Goal: Task Accomplishment & Management: Use online tool/utility

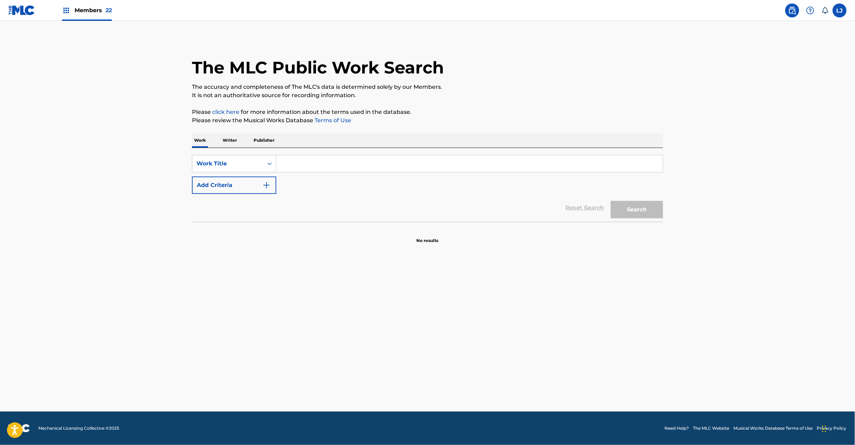
click at [22, 3] on link at bounding box center [21, 10] width 27 height 21
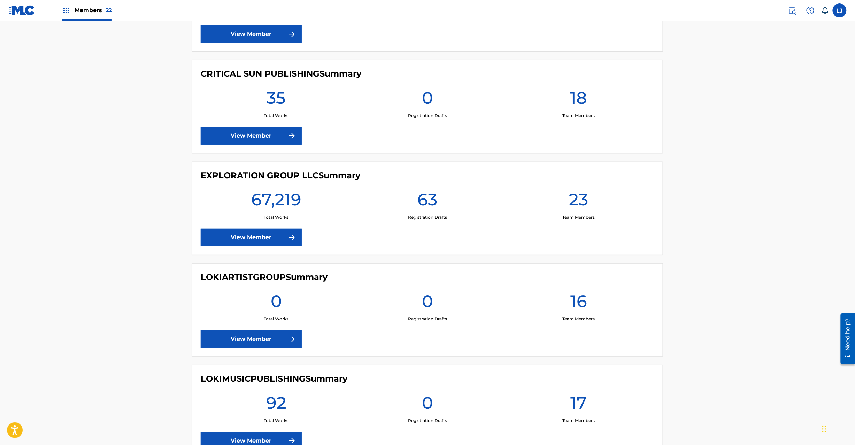
scroll to position [1115, 0]
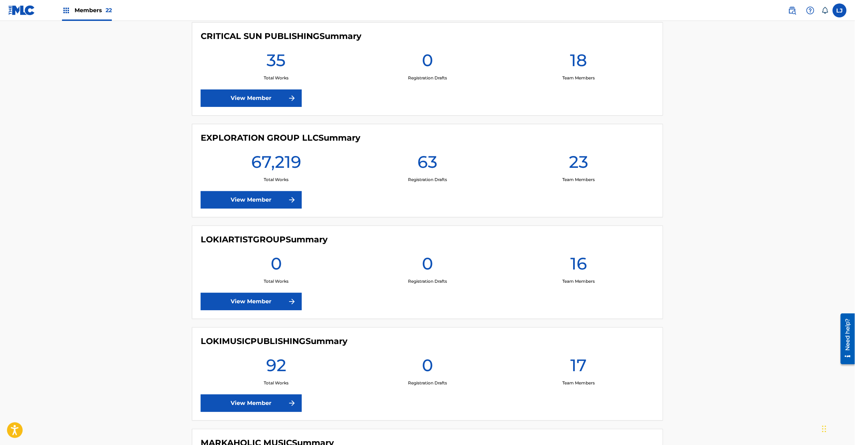
click at [218, 197] on link "View Member" at bounding box center [251, 199] width 101 height 17
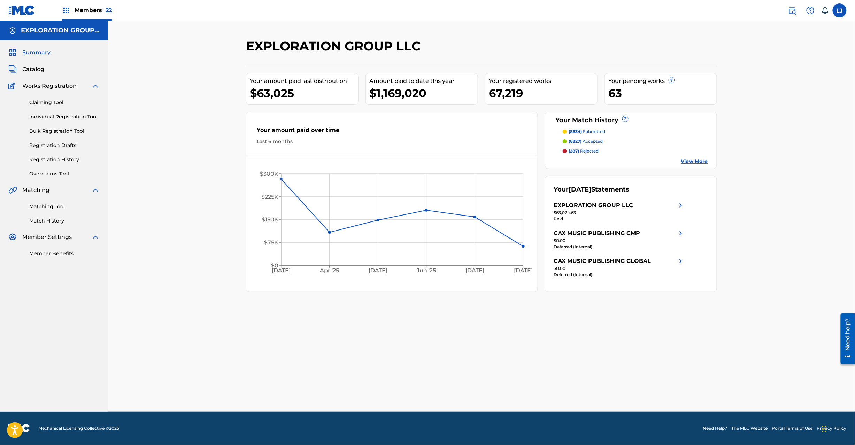
click at [55, 209] on link "Matching Tool" at bounding box center [64, 206] width 70 height 7
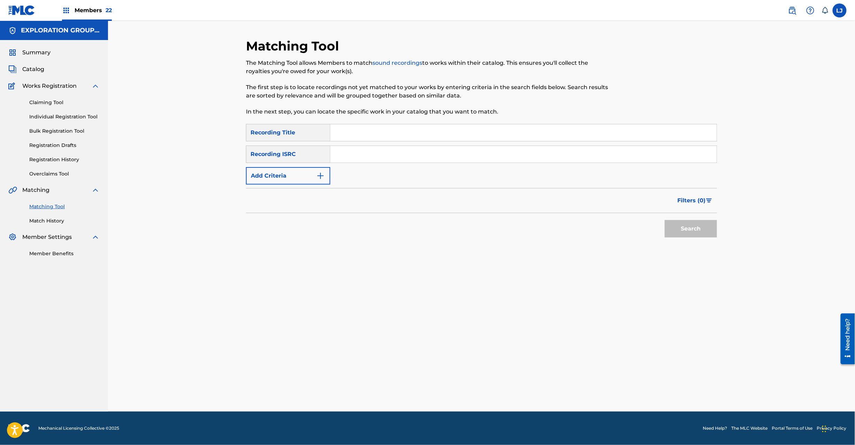
click at [360, 147] on input "Search Form" at bounding box center [523, 154] width 386 height 17
paste input "JPD100600358"
click at [704, 232] on button "Search" at bounding box center [691, 228] width 52 height 17
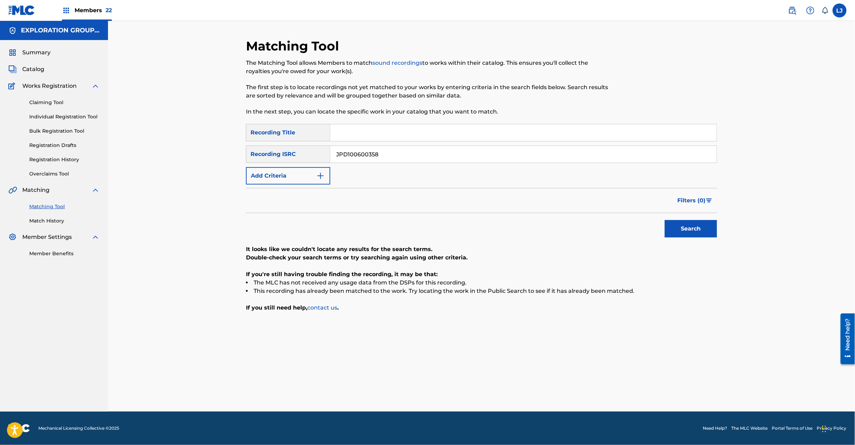
click at [683, 229] on button "Search" at bounding box center [691, 228] width 52 height 17
click at [365, 162] on input "JPD100600358" at bounding box center [523, 154] width 386 height 17
paste input "4"
click at [692, 216] on div "Search" at bounding box center [689, 227] width 56 height 28
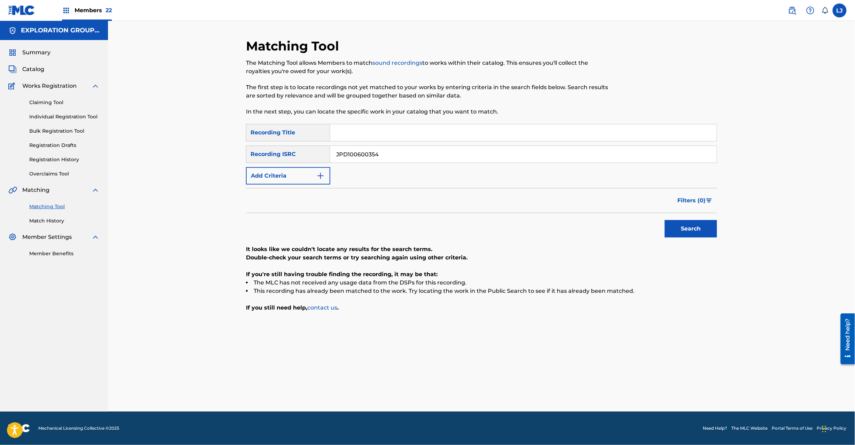
click at [692, 226] on button "Search" at bounding box center [691, 228] width 52 height 17
click at [350, 148] on input "JPD100600354" at bounding box center [523, 154] width 386 height 17
paste input "P300500441"
click at [350, 148] on input "JPD100600354" at bounding box center [523, 154] width 386 height 17
click at [692, 231] on button "Search" at bounding box center [691, 228] width 52 height 17
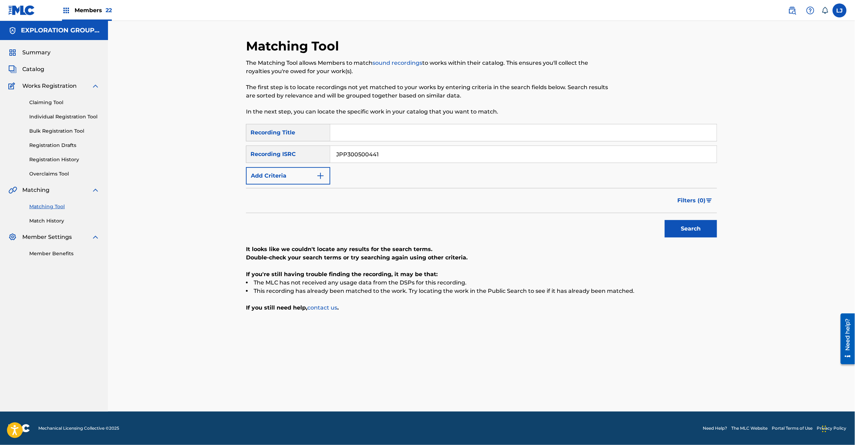
click at [371, 147] on input "JPP300500441" at bounding box center [523, 154] width 386 height 17
paste input "D10060036"
click at [371, 147] on input "JPP300500441" at bounding box center [523, 154] width 386 height 17
click at [704, 229] on button "Search" at bounding box center [691, 228] width 52 height 17
click at [350, 158] on input "JPD100600361" at bounding box center [523, 154] width 386 height 17
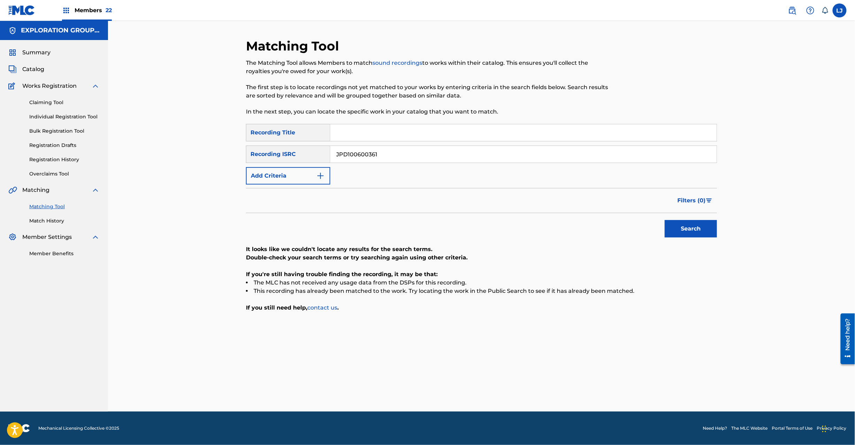
click at [350, 158] on input "JPD100600361" at bounding box center [523, 154] width 386 height 17
paste input "1500144"
click at [682, 231] on button "Search" at bounding box center [691, 228] width 52 height 17
click at [385, 147] on input "JPD101500144" at bounding box center [523, 154] width 386 height 17
paste input "29"
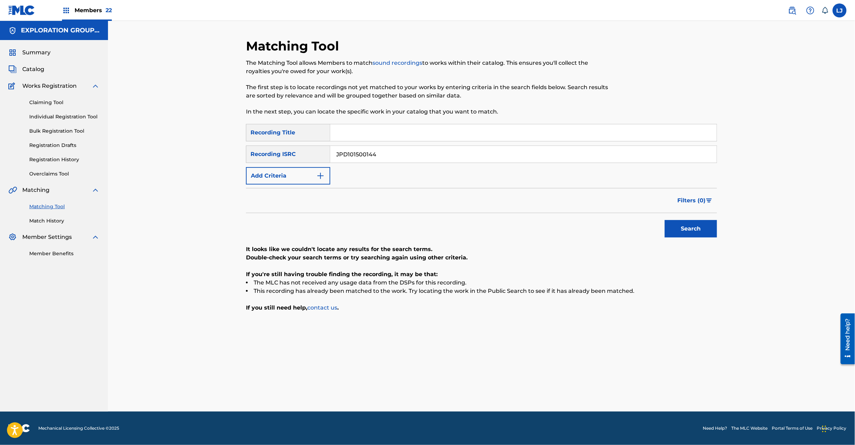
click at [385, 147] on input "JPD101500144" at bounding box center [523, 154] width 386 height 17
click at [704, 226] on button "Search" at bounding box center [691, 228] width 52 height 17
click at [388, 146] on input "JPD101500129" at bounding box center [523, 154] width 386 height 17
paste input "650686"
click at [388, 146] on input "JPD101500129" at bounding box center [523, 154] width 386 height 17
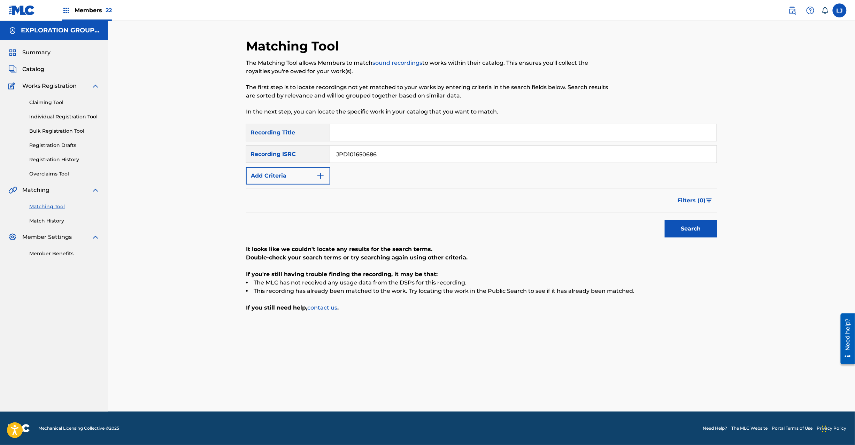
type input "JPD101650686"
click at [696, 231] on button "Search" at bounding box center [691, 228] width 52 height 17
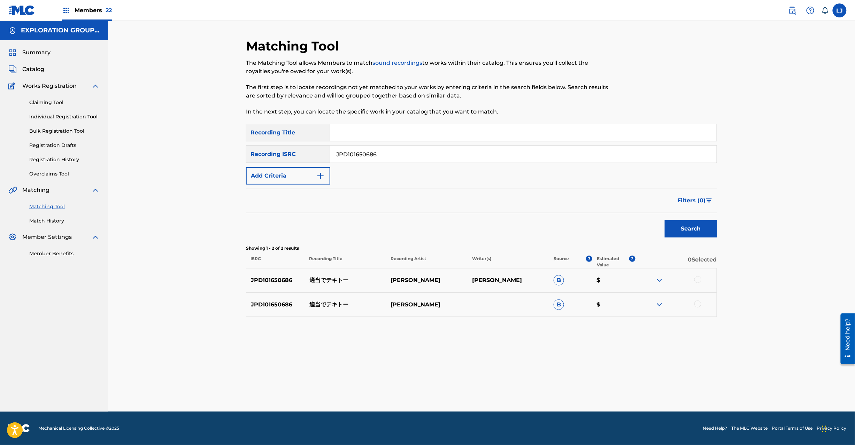
drag, startPoint x: 696, startPoint y: 279, endPoint x: 700, endPoint y: 282, distance: 4.5
click at [696, 280] on div at bounding box center [697, 279] width 7 height 7
click at [698, 306] on div at bounding box center [697, 304] width 7 height 7
click at [509, 395] on button "Match 2 Groups" at bounding box center [489, 388] width 77 height 17
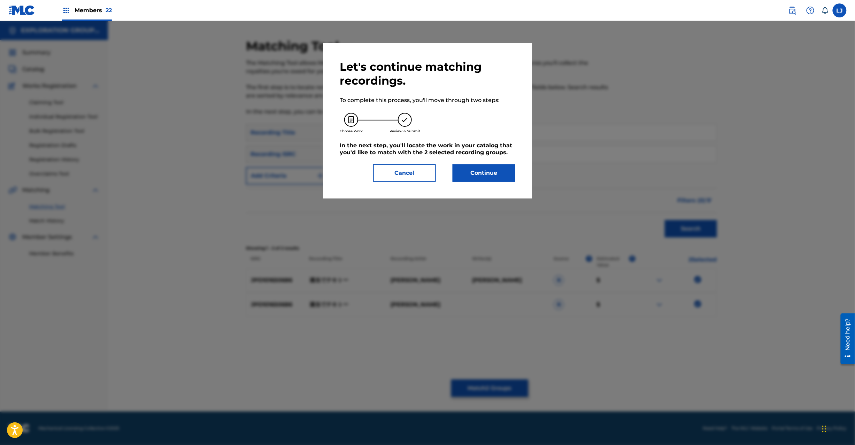
click at [470, 160] on div "Let's continue matching recordings. To complete this process, you'll move throu…" at bounding box center [428, 121] width 176 height 122
click at [472, 167] on button "Continue" at bounding box center [484, 172] width 63 height 17
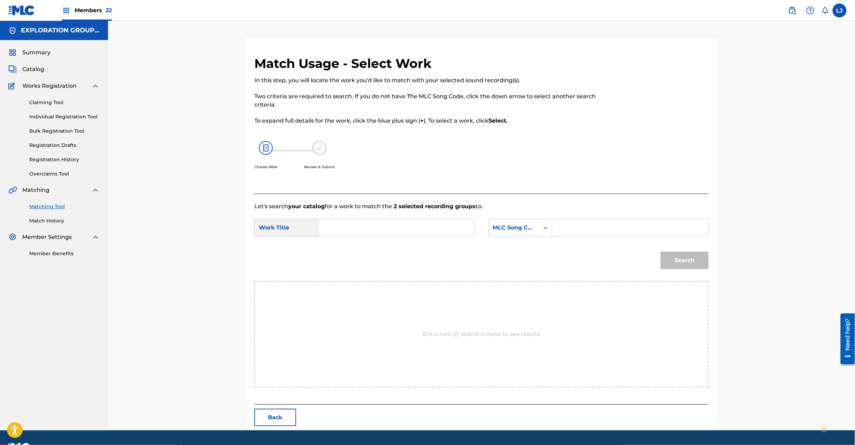
click at [368, 227] on input "Search Form" at bounding box center [396, 227] width 144 height 17
paste input "Tekitoude Tekitoo TX7JN5"
click at [392, 222] on input "Tekitoude Tekitoo TX7JN5" at bounding box center [396, 227] width 144 height 17
type input "Tekitoude Tekitoo"
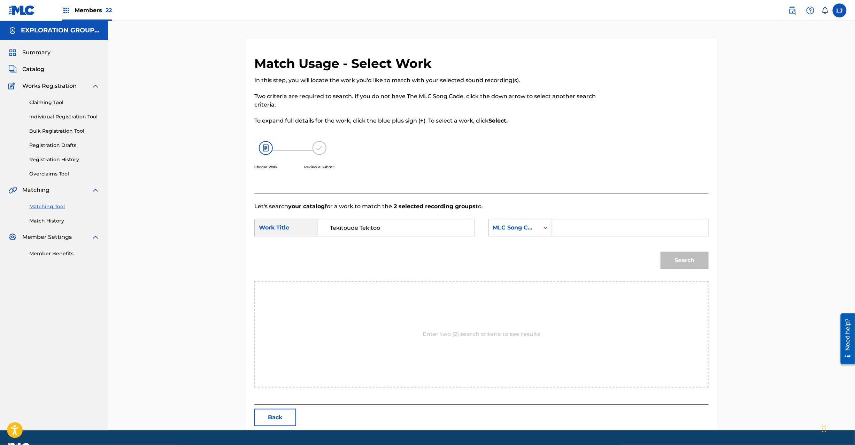
click at [615, 226] on input "Search Form" at bounding box center [630, 227] width 144 height 17
paste input "TX7JN5"
type input "TX7JN5"
click at [690, 255] on button "Search" at bounding box center [685, 260] width 48 height 17
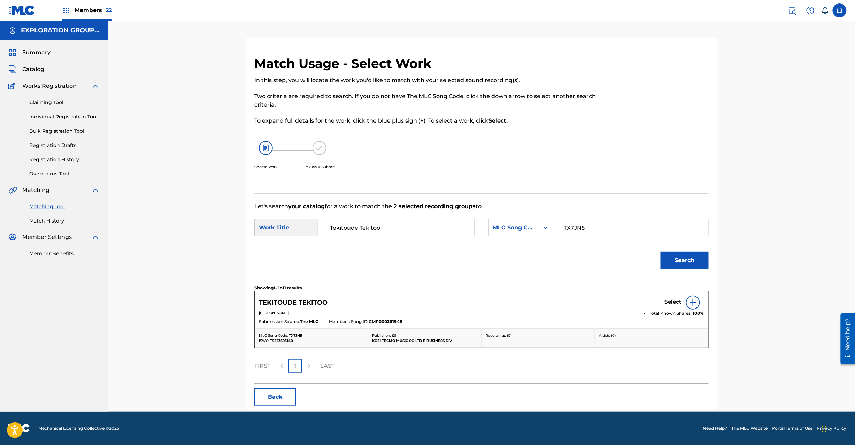
click at [667, 304] on h5 "Select" at bounding box center [673, 302] width 17 height 7
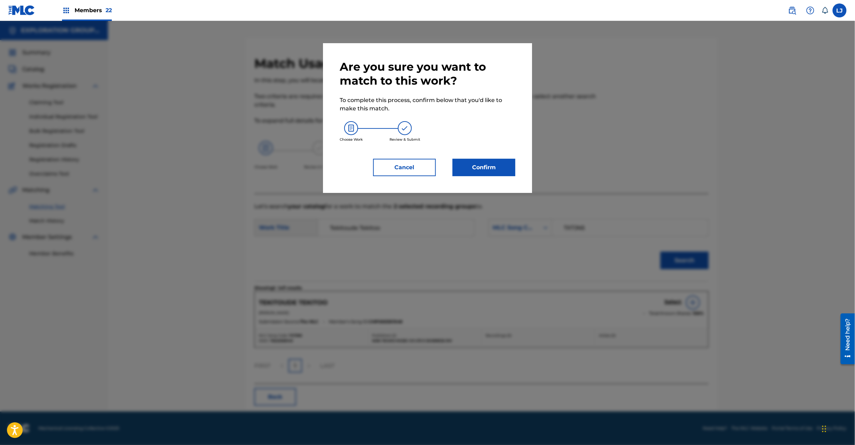
click at [471, 168] on button "Confirm" at bounding box center [484, 167] width 63 height 17
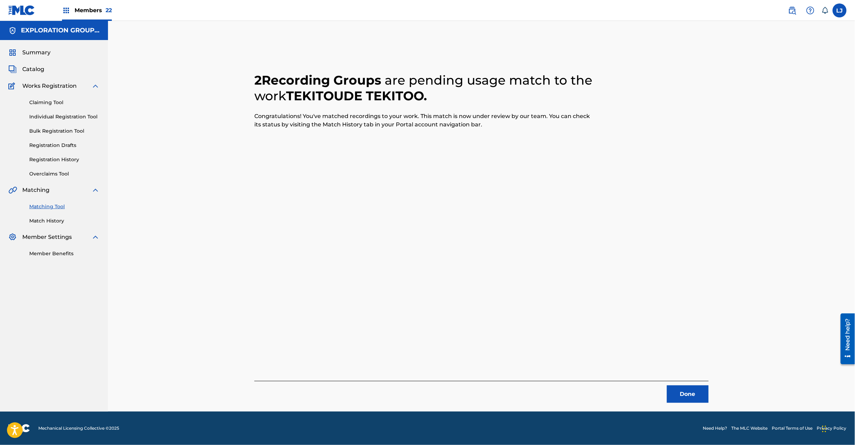
click at [674, 395] on button "Done" at bounding box center [688, 394] width 42 height 17
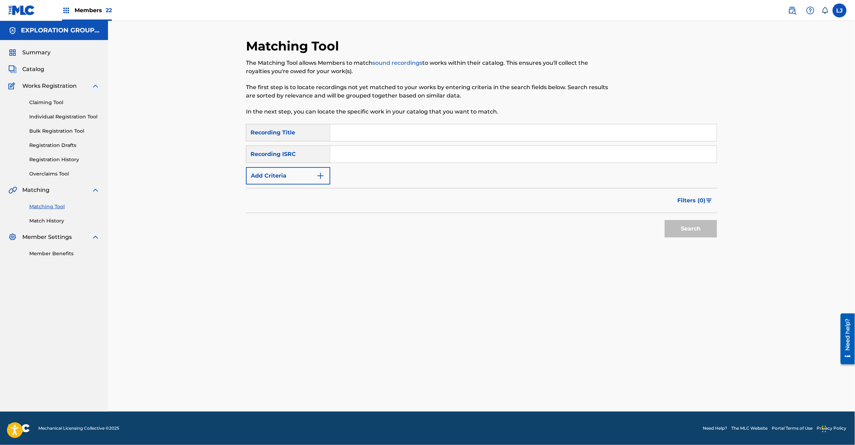
click at [376, 154] on input "Search Form" at bounding box center [523, 154] width 386 height 17
paste input "JPD101850184 | JPR501717105 | JPR501717103 | JPD101750289 | JPD101750282 | JPR5…"
drag, startPoint x: 372, startPoint y: 154, endPoint x: 378, endPoint y: 154, distance: 5.6
click at [373, 154] on input "JPD101850184 | JPR501717105 | JPR501717103 | JPD101750289 | JPD101750282 | JPR5…" at bounding box center [523, 154] width 386 height 17
drag, startPoint x: 381, startPoint y: 154, endPoint x: 767, endPoint y: 154, distance: 386.3
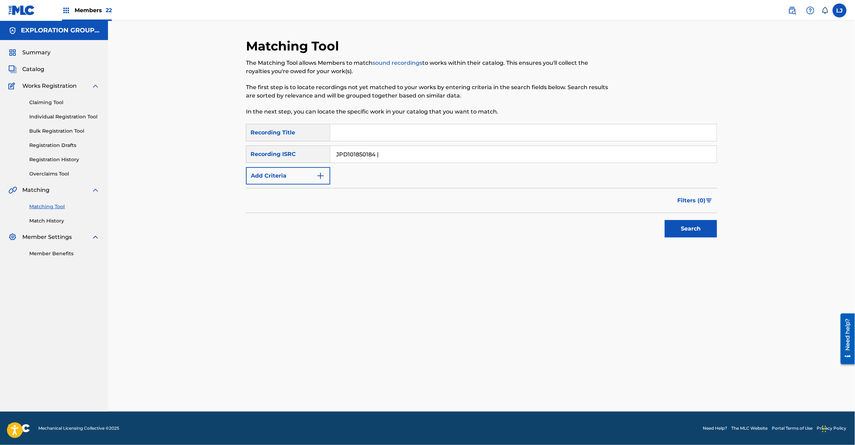
click at [767, 154] on div "Matching Tool The Matching Tool allows Members to match sound recordings to wor…" at bounding box center [481, 216] width 747 height 391
click at [683, 230] on button "Search" at bounding box center [691, 228] width 52 height 17
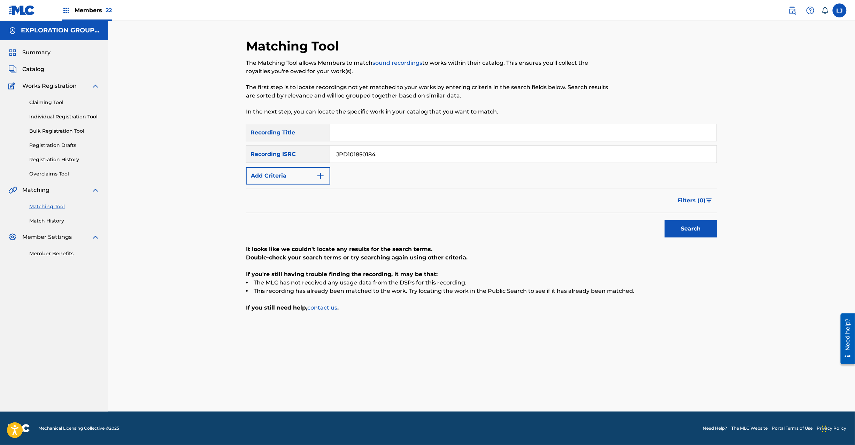
click at [352, 161] on input "JPD101850184" at bounding box center [523, 154] width 386 height 17
paste input "| JPR501717105 | JPR501717103 | JPD101750289 | JPD101750282 | JPR501717108"
drag, startPoint x: 380, startPoint y: 154, endPoint x: 217, endPoint y: 153, distance: 163.0
click at [217, 153] on div "Matching Tool The Matching Tool allows Members to match sound recordings to wor…" at bounding box center [481, 216] width 747 height 391
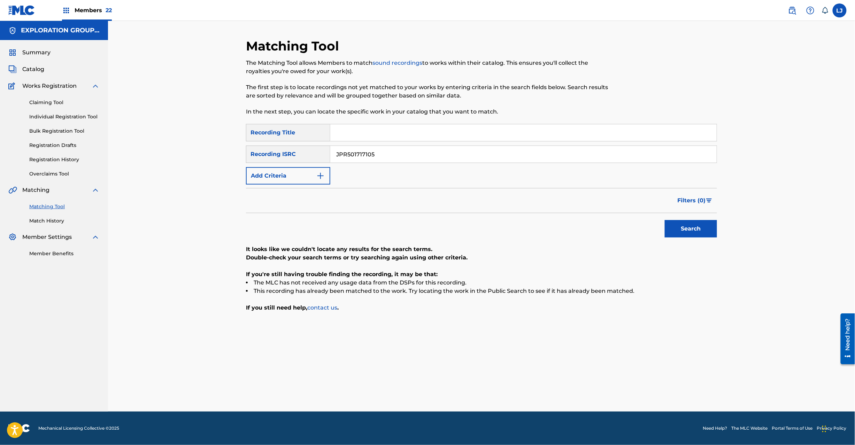
drag, startPoint x: 374, startPoint y: 158, endPoint x: 699, endPoint y: 149, distance: 324.8
click at [699, 149] on input "JPR501717105" at bounding box center [523, 154] width 386 height 17
click at [682, 224] on button "Search" at bounding box center [691, 228] width 52 height 17
click at [364, 149] on input "JPR501717105" at bounding box center [523, 154] width 386 height 17
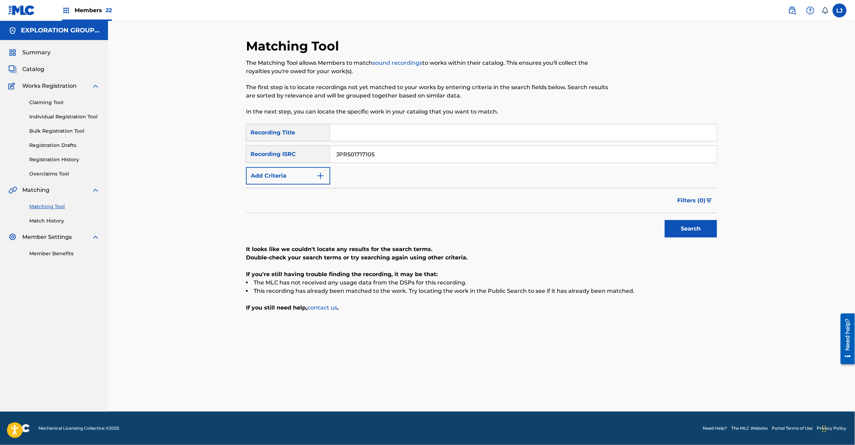
paste input "D101850184 | JPR501717105 | JPR501717103 | JPD101750289 | JPD101750282 | JPR501…"
drag, startPoint x: 423, startPoint y: 154, endPoint x: 233, endPoint y: 154, distance: 189.2
click at [233, 154] on div "Matching Tool The Matching Tool allows Members to match sound recordings to wor…" at bounding box center [481, 216] width 747 height 391
drag, startPoint x: 376, startPoint y: 154, endPoint x: 641, endPoint y: 155, distance: 265.1
click at [641, 155] on input "JPR501717103 |" at bounding box center [523, 154] width 386 height 17
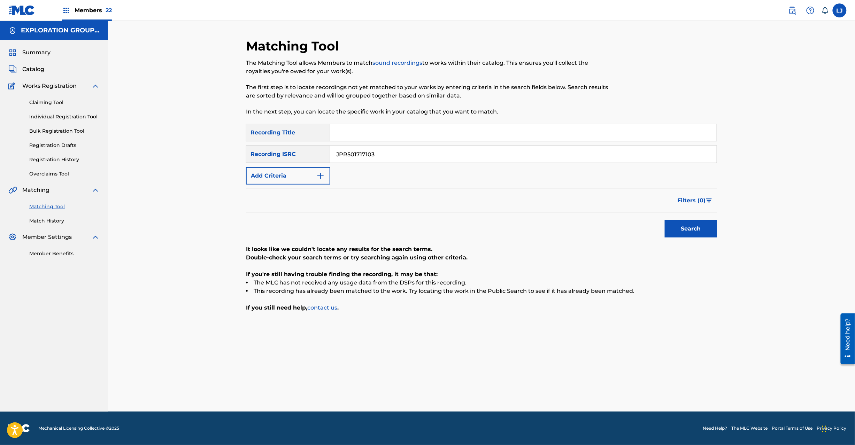
click at [680, 236] on button "Search" at bounding box center [691, 228] width 52 height 17
click at [374, 155] on input "JPR501717103" at bounding box center [523, 154] width 386 height 17
paste input "D101850184 | JPR501717105 | JPR501717103 | JPD101750289 | JPD101750282 | JPR501…"
drag, startPoint x: 462, startPoint y: 154, endPoint x: 157, endPoint y: 153, distance: 305.2
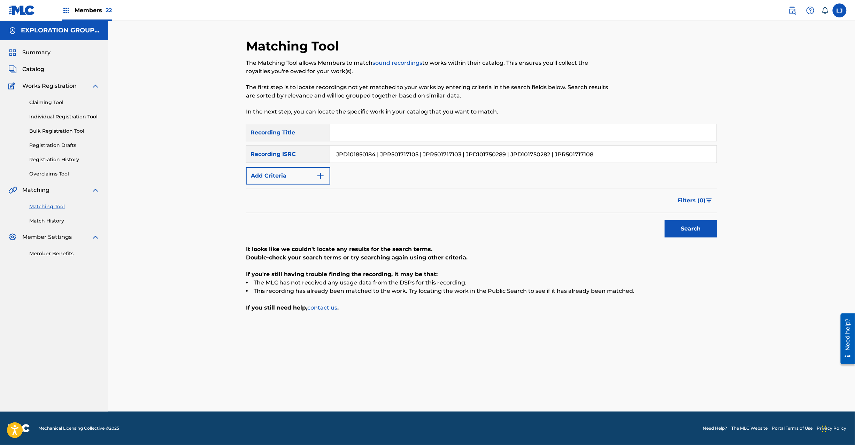
click at [157, 153] on div "Matching Tool The Matching Tool allows Members to match sound recordings to wor…" at bounding box center [481, 216] width 747 height 391
drag, startPoint x: 375, startPoint y: 152, endPoint x: 633, endPoint y: 153, distance: 257.5
click at [633, 153] on input "JPD101750289" at bounding box center [523, 154] width 386 height 17
click at [684, 229] on button "Search" at bounding box center [691, 228] width 52 height 17
click at [386, 155] on input "JPD101750289" at bounding box center [523, 154] width 386 height 17
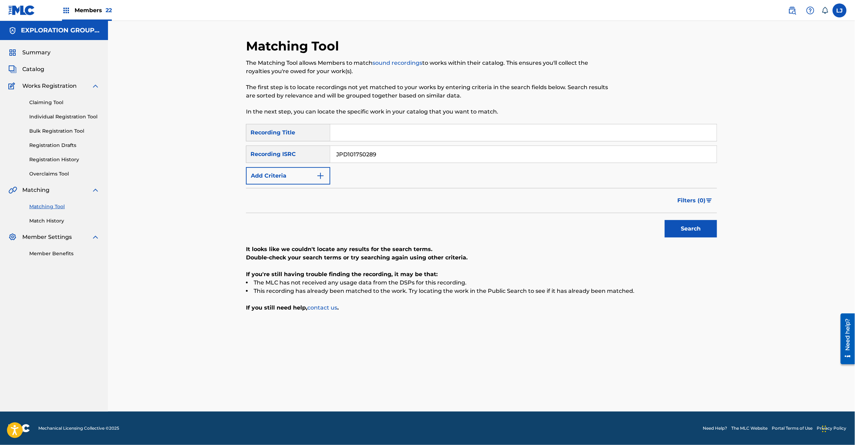
click at [386, 155] on input "JPD101750289" at bounding box center [523, 154] width 386 height 17
paste input "850184 | JPR501717105 | JPR501717103 | JPD101750289 | JPD101750282 | JPR5017171…"
drag, startPoint x: 508, startPoint y: 155, endPoint x: 98, endPoint y: 152, distance: 409.7
click at [91, 153] on main "EXPLORATION GROUP LLC Summary Catalog Works Registration Claiming Tool Individu…" at bounding box center [427, 216] width 855 height 391
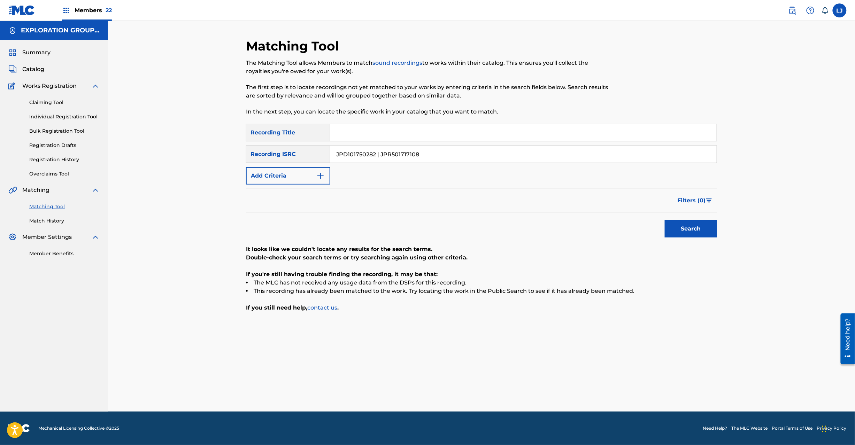
drag, startPoint x: 376, startPoint y: 156, endPoint x: 744, endPoint y: 156, distance: 368.2
click at [744, 156] on div "Matching Tool The Matching Tool allows Members to match sound recordings to wor…" at bounding box center [481, 216] width 747 height 391
click at [715, 235] on button "Search" at bounding box center [691, 228] width 52 height 17
click at [405, 153] on input "JPD101750282" at bounding box center [523, 154] width 386 height 17
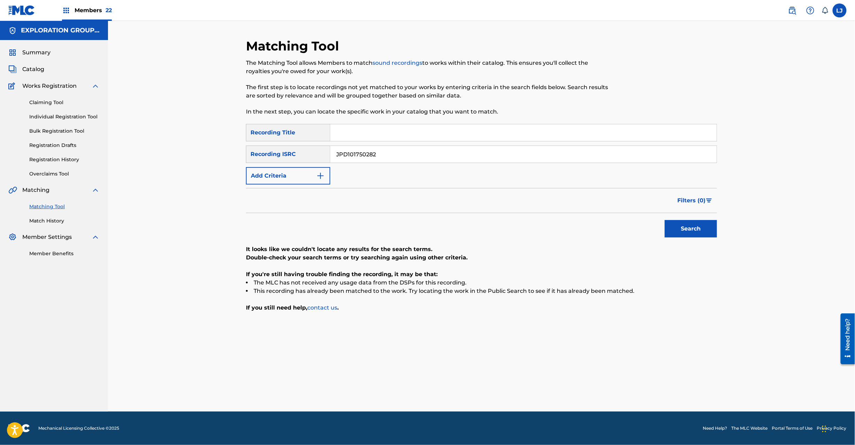
click at [405, 153] on input "JPD101750282" at bounding box center [523, 154] width 386 height 17
paste input "JPD101850184 | JPR501717105 | JPR501717103 | JPD101750289 | JPD101750282 | JPR5…"
drag, startPoint x: 553, startPoint y: 155, endPoint x: 122, endPoint y: 155, distance: 431.6
click at [68, 155] on main "EXPLORATION GROUP LLC Summary Catalog Works Registration Claiming Tool Individu…" at bounding box center [427, 216] width 855 height 391
click at [701, 221] on button "Search" at bounding box center [691, 228] width 52 height 17
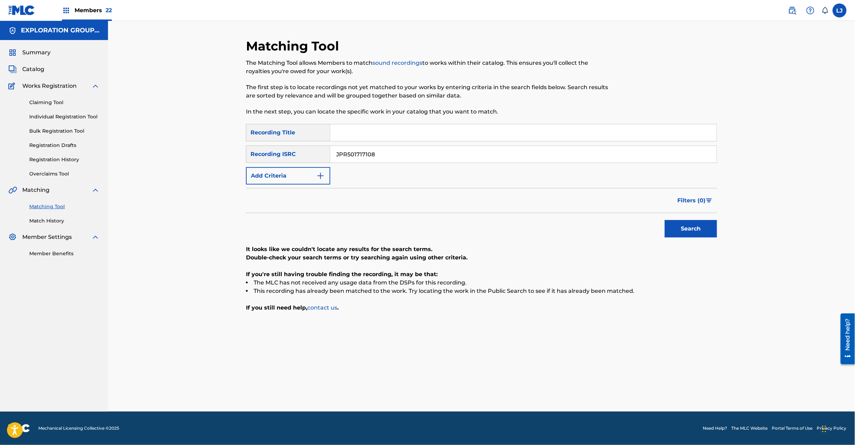
click at [357, 155] on input "JPR501717108" at bounding box center [523, 154] width 386 height 17
paste input "D100200106"
drag, startPoint x: 357, startPoint y: 155, endPoint x: 431, endPoint y: 172, distance: 75.5
click at [357, 155] on input "JPD100200106" at bounding box center [523, 154] width 386 height 17
click at [679, 224] on button "Search" at bounding box center [691, 228] width 52 height 17
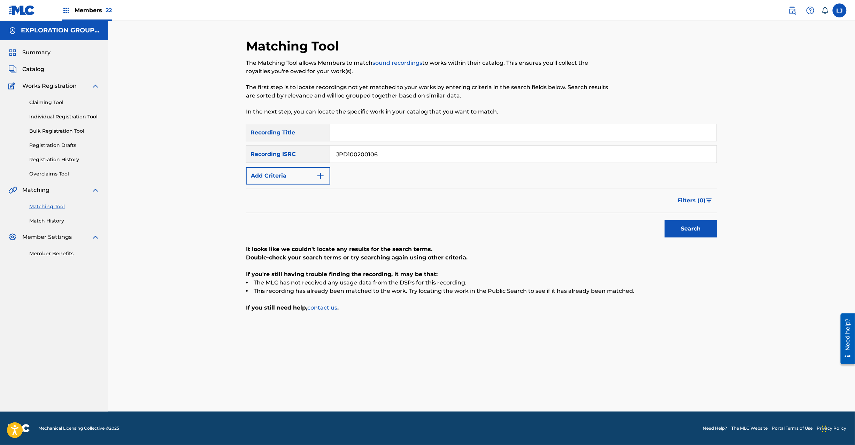
click at [390, 155] on input "JPD100200106" at bounding box center [523, 154] width 386 height 17
paste input "800093"
click at [390, 155] on input "JPD100800093" at bounding box center [523, 154] width 386 height 17
click at [690, 225] on button "Search" at bounding box center [691, 228] width 52 height 17
click at [380, 162] on div "JPD100800093" at bounding box center [523, 154] width 387 height 17
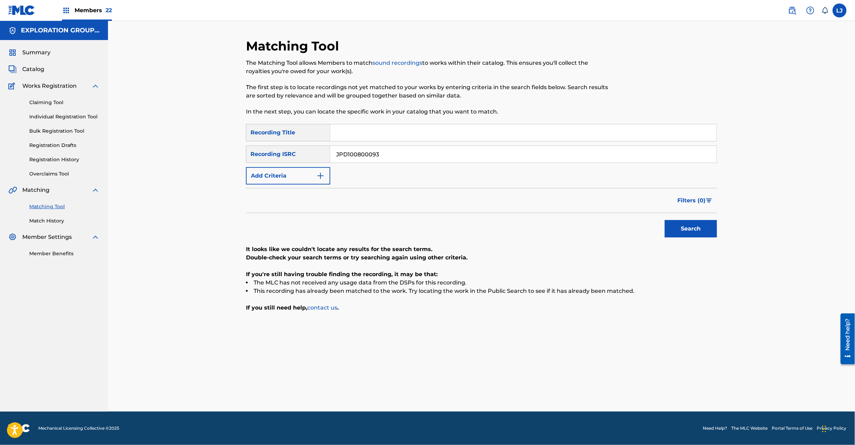
click at [380, 162] on div "JPD100800093" at bounding box center [523, 154] width 387 height 17
click at [382, 157] on input "JPD100800093" at bounding box center [523, 154] width 386 height 17
paste input "600155"
click at [382, 157] on input "JPD100600155" at bounding box center [523, 154] width 386 height 17
type input "JPD100600155"
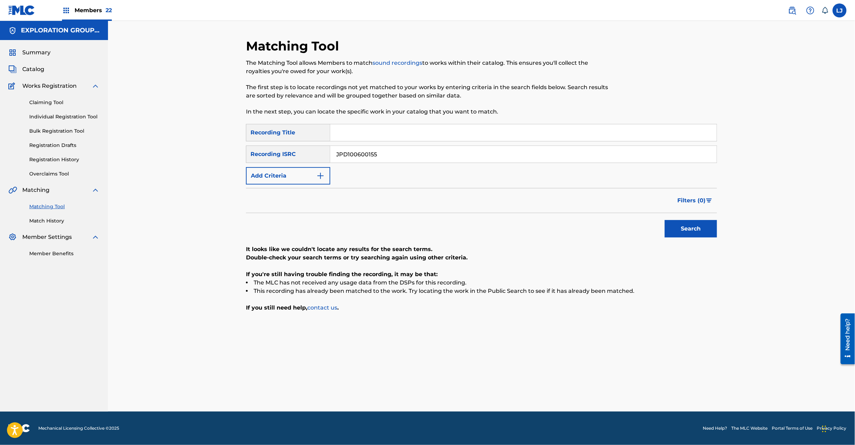
click at [671, 233] on button "Search" at bounding box center [691, 228] width 52 height 17
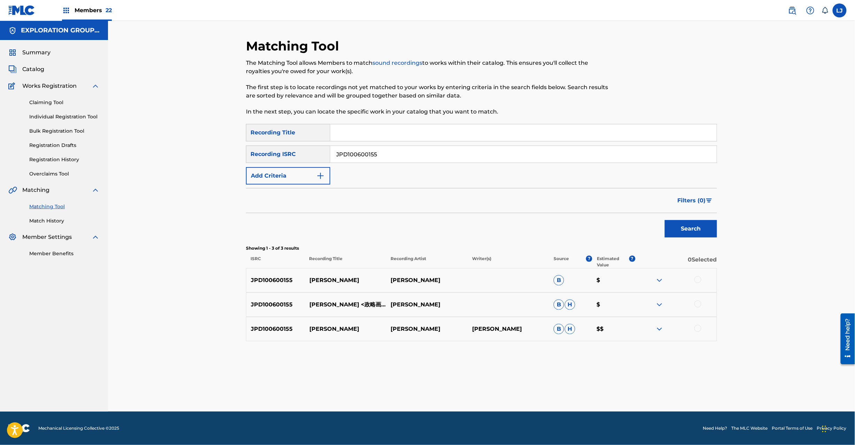
click at [698, 278] on div at bounding box center [697, 279] width 7 height 7
click at [698, 304] on div at bounding box center [697, 304] width 7 height 7
click at [698, 325] on div at bounding box center [697, 328] width 7 height 7
click at [469, 387] on button "Match 3 Groups" at bounding box center [489, 388] width 77 height 17
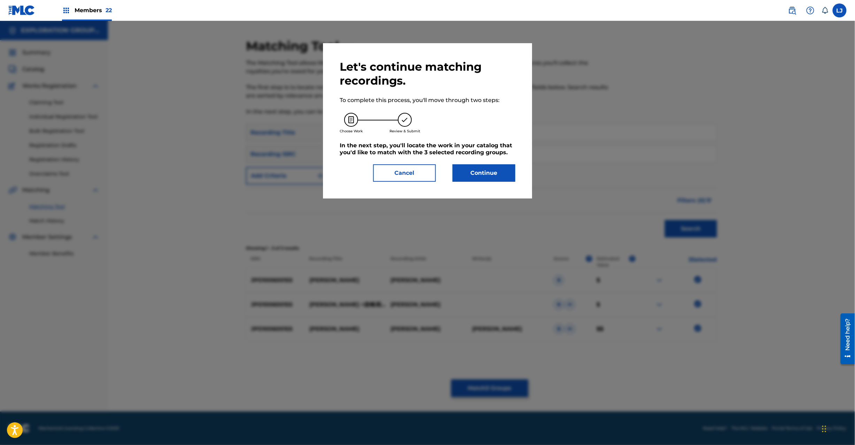
click at [488, 173] on button "Continue" at bounding box center [484, 172] width 63 height 17
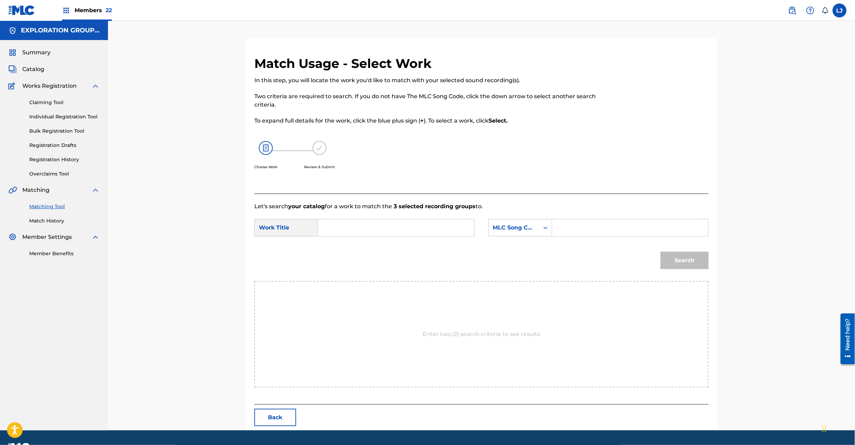
click at [402, 218] on form "SearchWithCriteria23d36b2f-6580-4567-bafc-8aeec92aafae Work Title SearchWithCri…" at bounding box center [481, 246] width 454 height 70
click at [398, 229] on input "Search Form" at bounding box center [396, 227] width 144 height 17
paste input "[PERSON_NAME] TX7JMM"
click at [393, 233] on input "[PERSON_NAME] TX7JMM" at bounding box center [396, 227] width 144 height 17
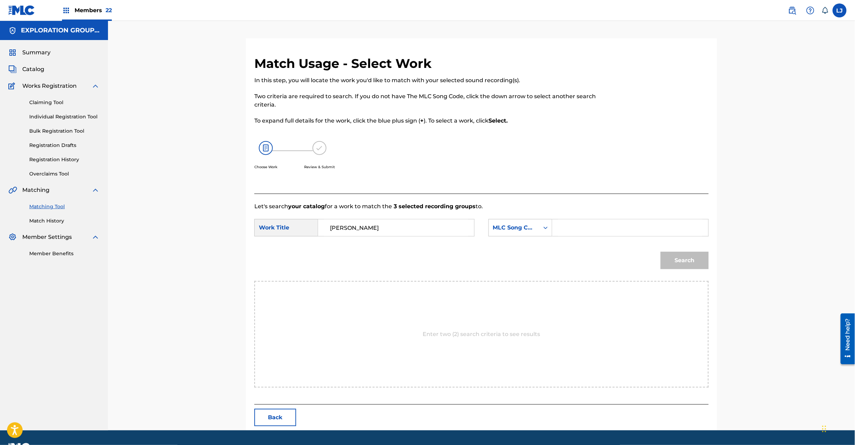
type input "[PERSON_NAME]"
paste input "TX7JMM"
click at [586, 226] on input "Search Form" at bounding box center [630, 227] width 144 height 17
type input "TX7JMM"
click at [679, 261] on button "Search" at bounding box center [685, 260] width 48 height 17
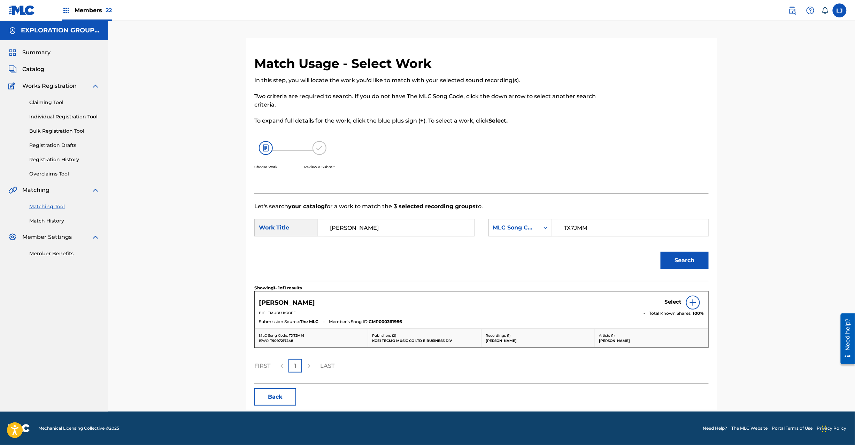
click at [667, 304] on h5 "Select" at bounding box center [673, 302] width 17 height 7
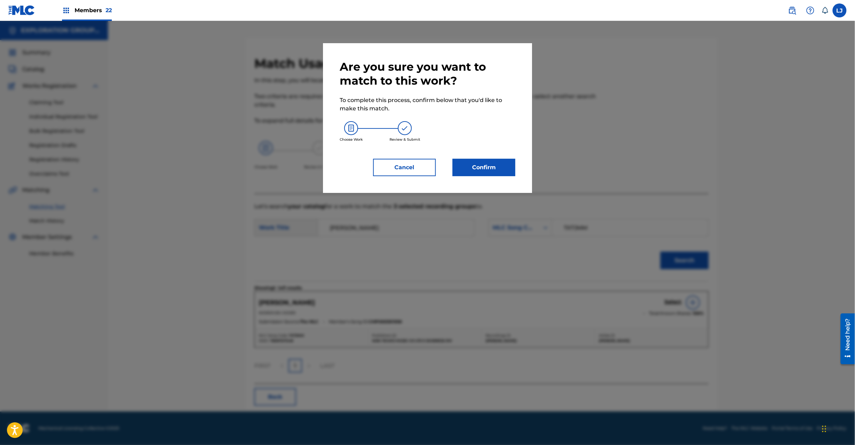
click at [484, 166] on button "Confirm" at bounding box center [484, 167] width 63 height 17
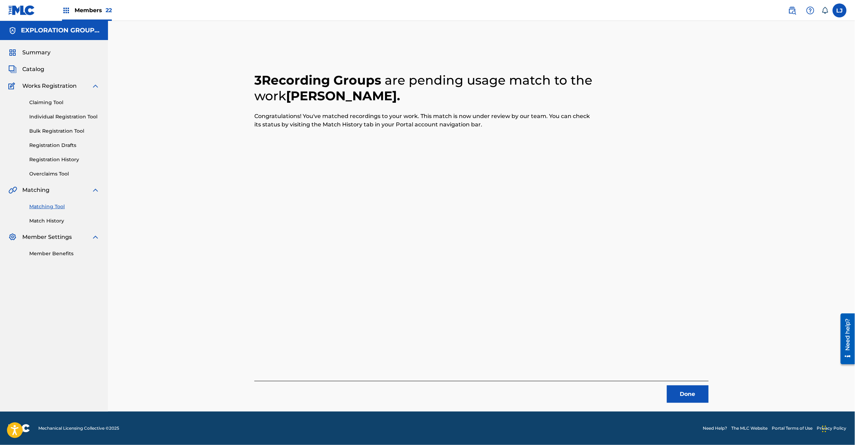
click at [689, 391] on button "Done" at bounding box center [688, 394] width 42 height 17
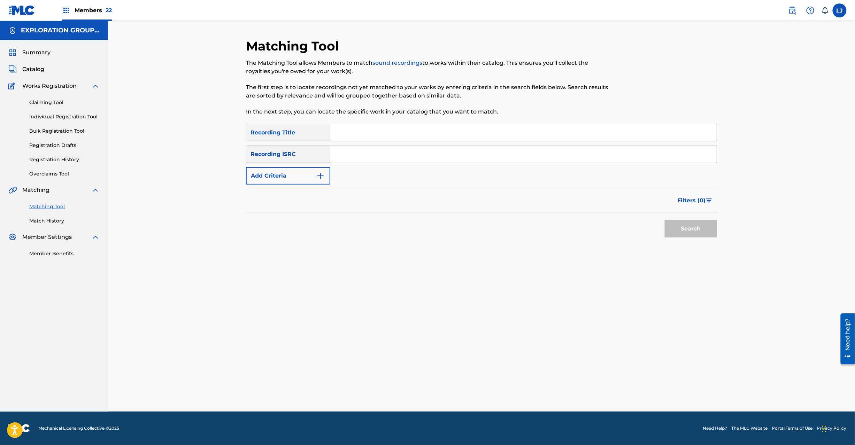
click at [373, 155] on input "Search Form" at bounding box center [523, 154] width 386 height 17
paste input "JPD100700387"
type input "JPD100700387"
click at [692, 222] on button "Search" at bounding box center [691, 228] width 52 height 17
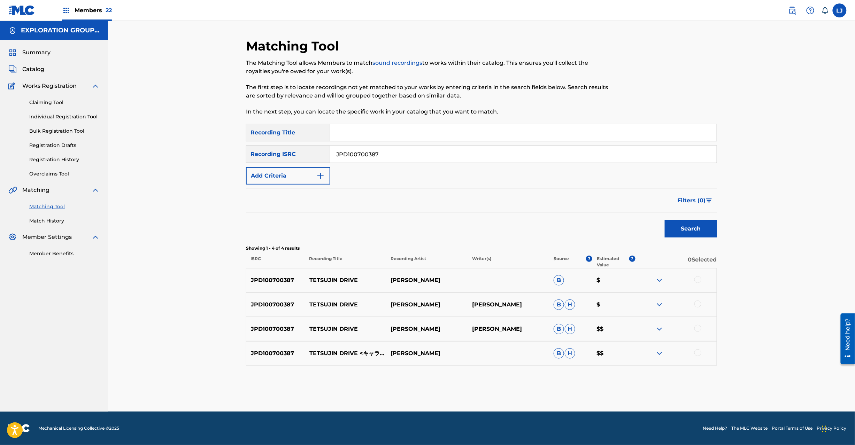
click at [696, 281] on div at bounding box center [697, 279] width 7 height 7
click at [700, 303] on div at bounding box center [697, 304] width 7 height 7
drag, startPoint x: 697, startPoint y: 328, endPoint x: 701, endPoint y: 330, distance: 3.9
click at [698, 328] on div at bounding box center [697, 328] width 7 height 7
click at [700, 353] on div at bounding box center [697, 352] width 7 height 7
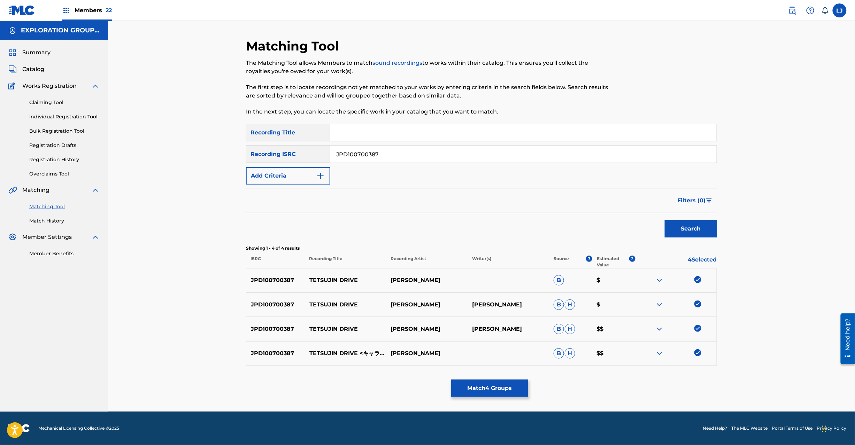
click at [502, 384] on button "Match 4 Groups" at bounding box center [489, 388] width 77 height 17
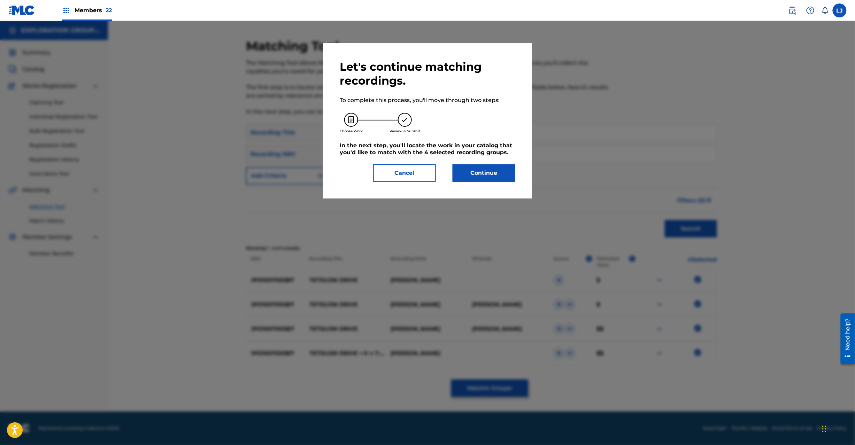
click at [500, 169] on button "Continue" at bounding box center [484, 172] width 63 height 17
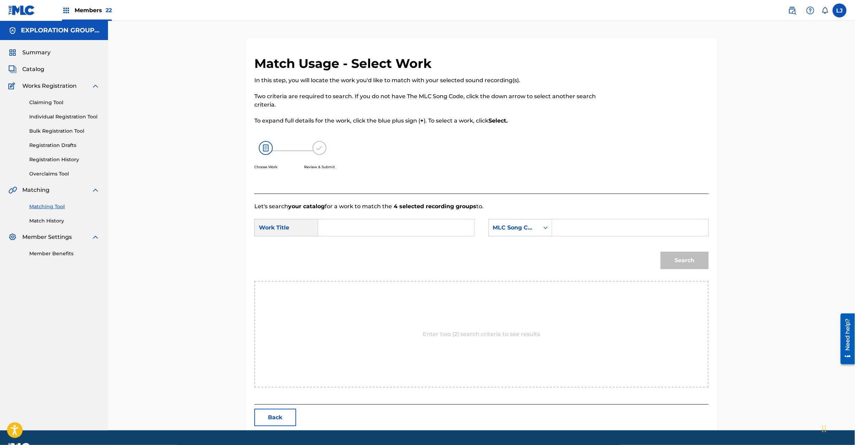
click at [399, 231] on input "Search Form" at bounding box center [396, 227] width 144 height 17
paste input "Tetsujin Drive TE88WE"
click at [377, 225] on input "Tetsujin Drive TE88WE" at bounding box center [396, 227] width 144 height 17
type input "Tetsujin Drive"
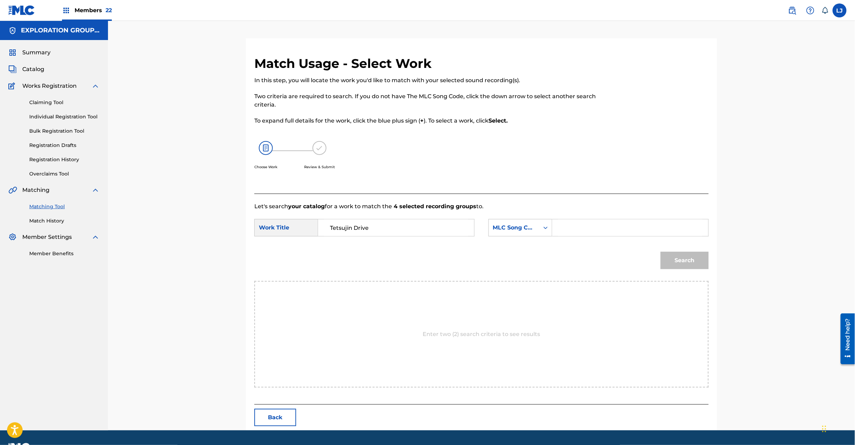
click at [605, 225] on input "Search Form" at bounding box center [630, 227] width 144 height 17
paste input "TE88WE"
type input "TE88WE"
click at [679, 261] on button "Search" at bounding box center [685, 260] width 48 height 17
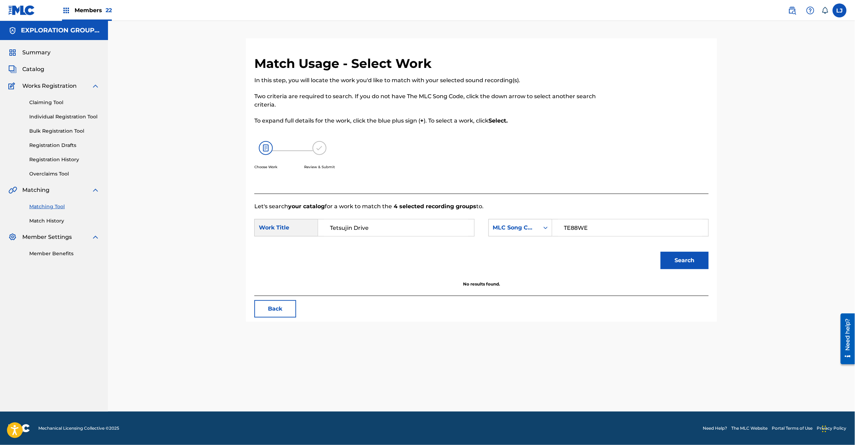
click at [280, 297] on div "Match Usage - Select Work In this step, you will locate the work you'd like to …" at bounding box center [481, 189] width 471 height 266
click at [277, 304] on button "Back" at bounding box center [275, 308] width 42 height 17
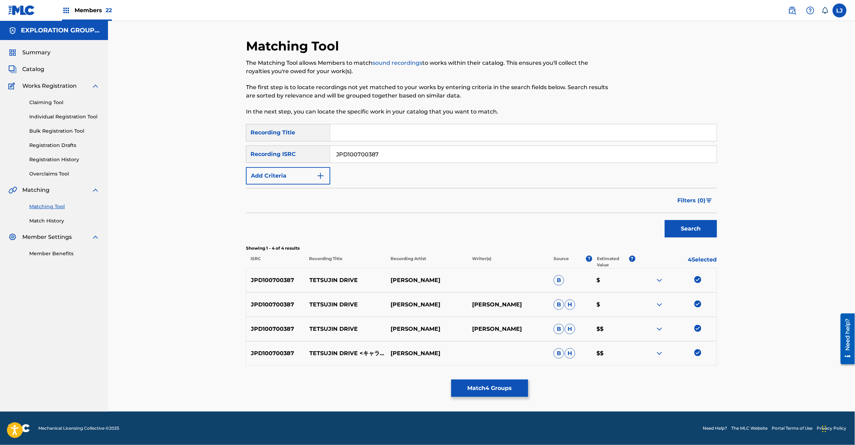
click at [366, 161] on input "JPD100700387" at bounding box center [523, 154] width 386 height 17
paste input "200075"
click at [366, 161] on input "JPD100200075" at bounding box center [523, 154] width 386 height 17
type input "JPD100200075"
click at [662, 224] on div "Search" at bounding box center [689, 227] width 56 height 28
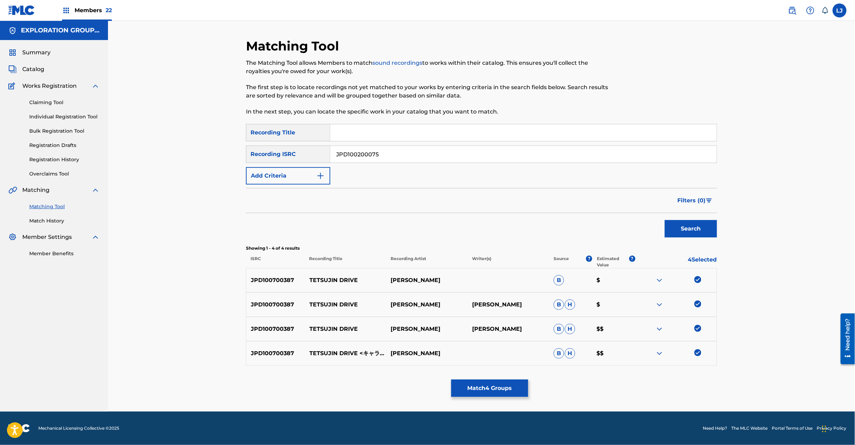
click at [685, 221] on button "Search" at bounding box center [691, 228] width 52 height 17
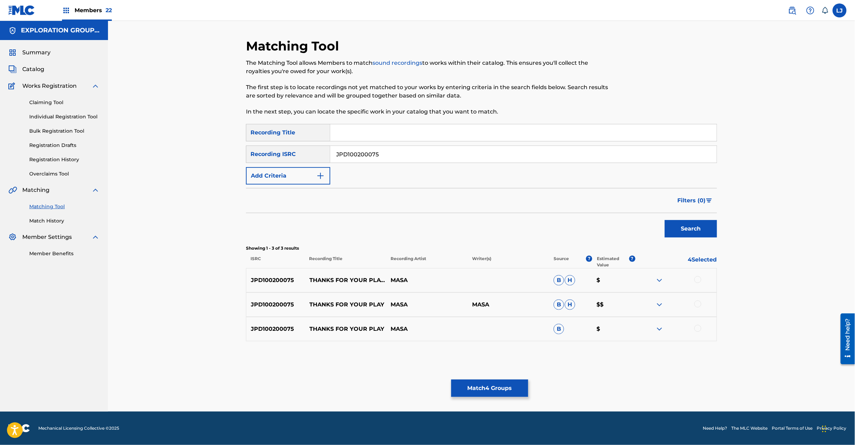
drag, startPoint x: 697, startPoint y: 278, endPoint x: 571, endPoint y: 319, distance: 132.1
click at [697, 279] on div at bounding box center [697, 279] width 7 height 7
click at [18, 1] on link at bounding box center [21, 10] width 27 height 21
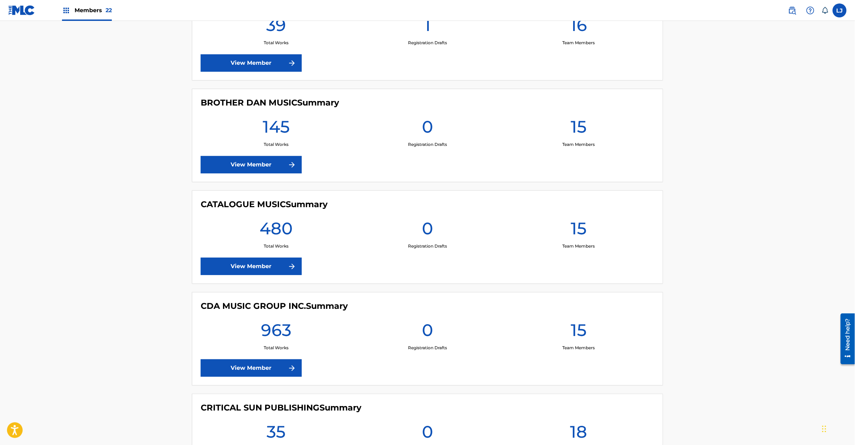
scroll to position [1115, 0]
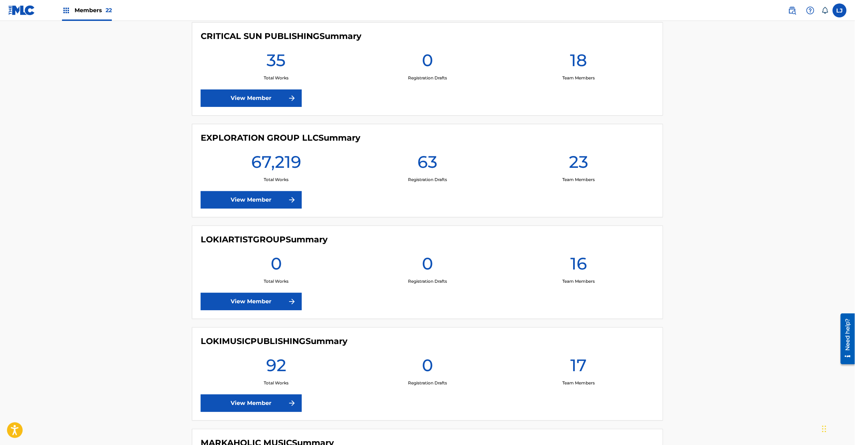
click at [234, 203] on link "View Member" at bounding box center [251, 199] width 101 height 17
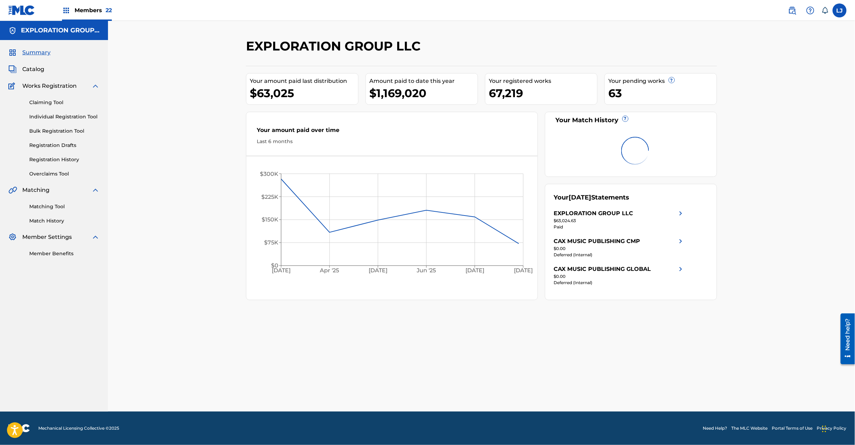
click at [35, 68] on span "Catalog" at bounding box center [33, 69] width 22 height 8
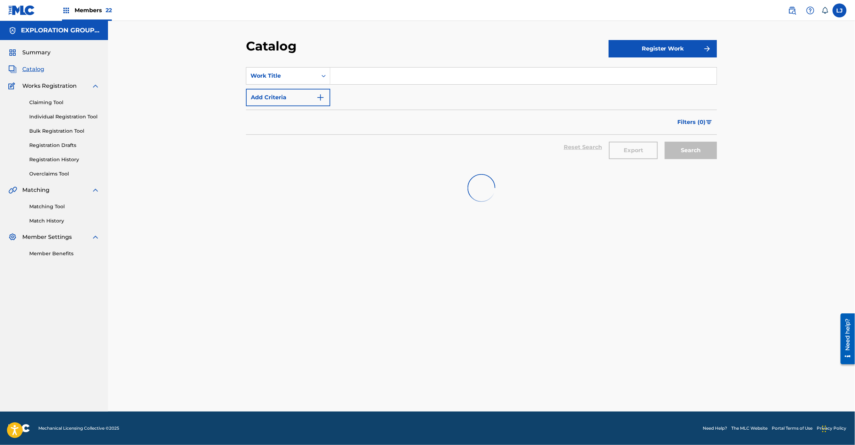
click at [49, 205] on link "Matching Tool" at bounding box center [64, 206] width 70 height 7
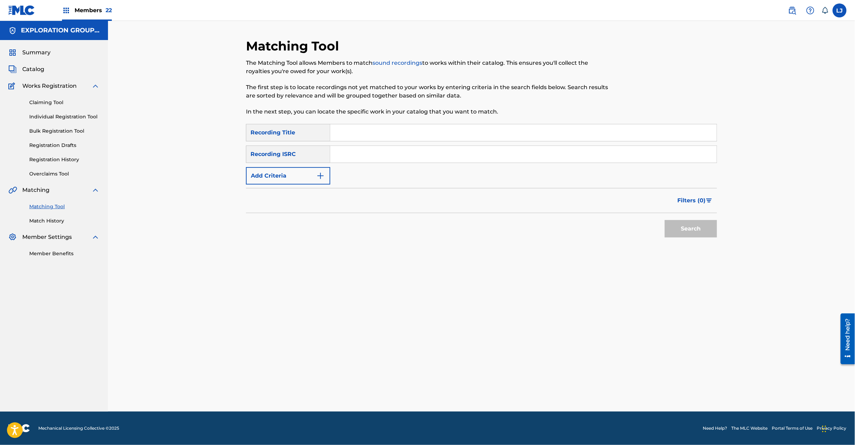
click at [379, 151] on input "Search Form" at bounding box center [523, 154] width 386 height 17
paste input "JPD100200075"
type input "JPD100200075"
click at [709, 212] on div "Filters ( 0 )" at bounding box center [481, 200] width 471 height 25
click at [687, 225] on button "Search" at bounding box center [691, 228] width 52 height 17
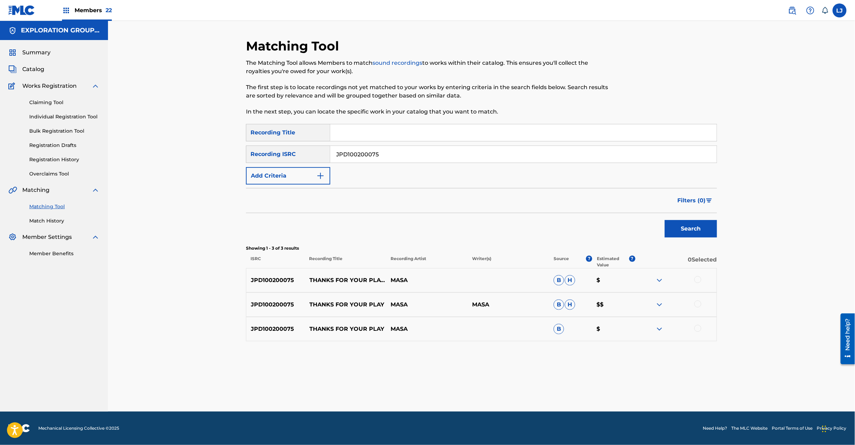
click at [694, 281] on div at bounding box center [676, 280] width 82 height 8
click at [694, 304] on div at bounding box center [697, 304] width 7 height 7
click at [697, 278] on div at bounding box center [697, 279] width 7 height 7
click at [696, 327] on div at bounding box center [697, 328] width 7 height 7
click at [470, 387] on button "Match 3 Groups" at bounding box center [489, 388] width 77 height 17
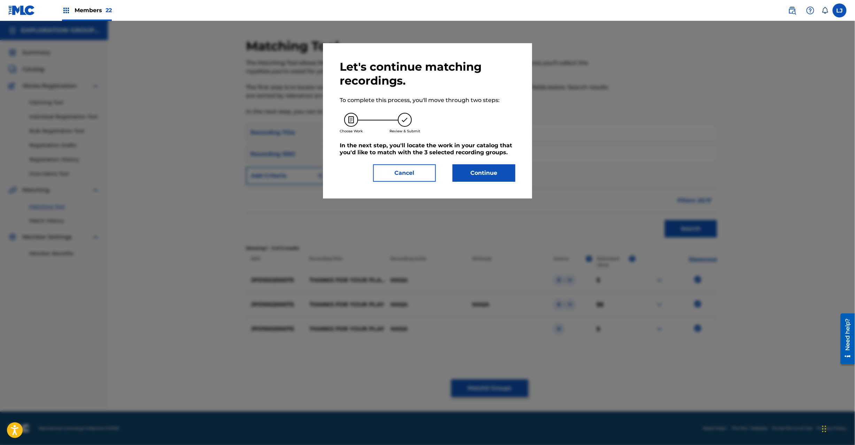
click at [477, 171] on button "Continue" at bounding box center [484, 172] width 63 height 17
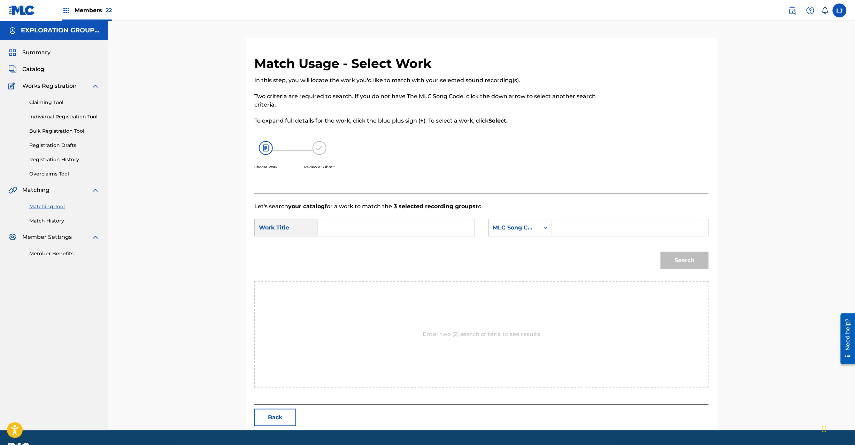
click at [396, 223] on input "Search Form" at bounding box center [396, 227] width 144 height 17
paste input "Thanks For Your Play TE880L"
click at [419, 228] on input "Thanks For Your Play TE880L" at bounding box center [396, 227] width 144 height 17
type input "Thanks For Your Play"
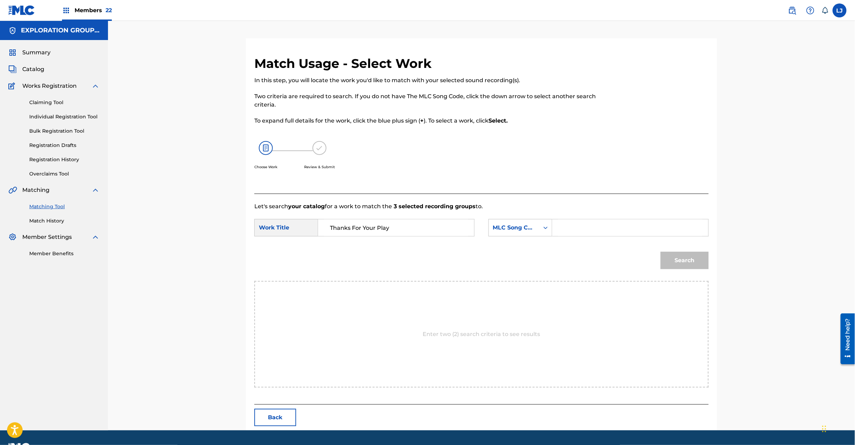
click at [617, 233] on input "Search Form" at bounding box center [630, 227] width 144 height 17
paste input "TE880L"
type input "TE880L"
click at [676, 268] on button "Search" at bounding box center [685, 260] width 48 height 17
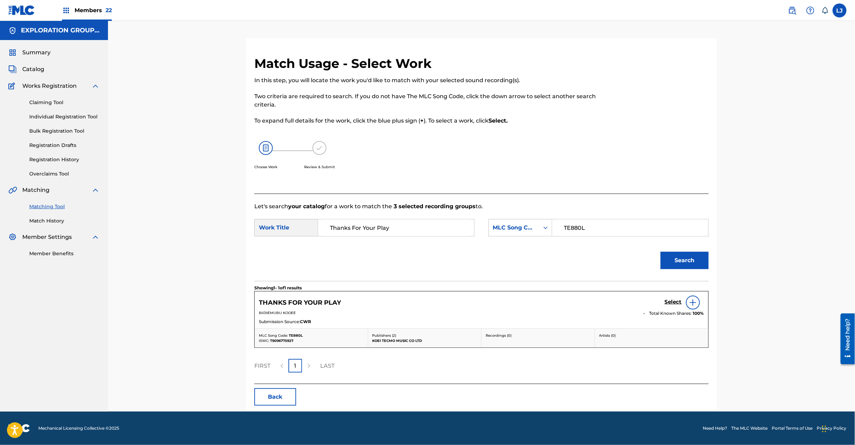
click at [668, 304] on h5 "Select" at bounding box center [673, 302] width 17 height 7
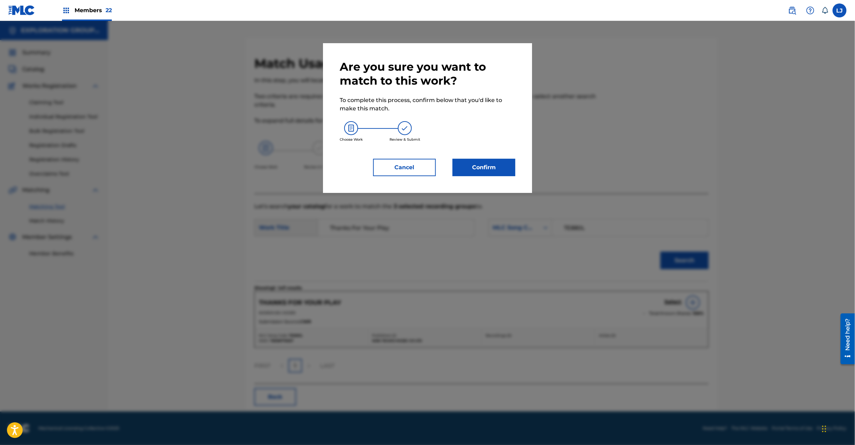
drag, startPoint x: 465, startPoint y: 151, endPoint x: 480, endPoint y: 185, distance: 36.4
click at [465, 152] on div "Are you sure you want to match to this work? To complete this process, confirm …" at bounding box center [428, 118] width 176 height 116
click at [480, 185] on div "Are you sure you want to match to this work? To complete this process, confirm …" at bounding box center [427, 118] width 209 height 150
click at [480, 173] on button "Confirm" at bounding box center [484, 167] width 63 height 17
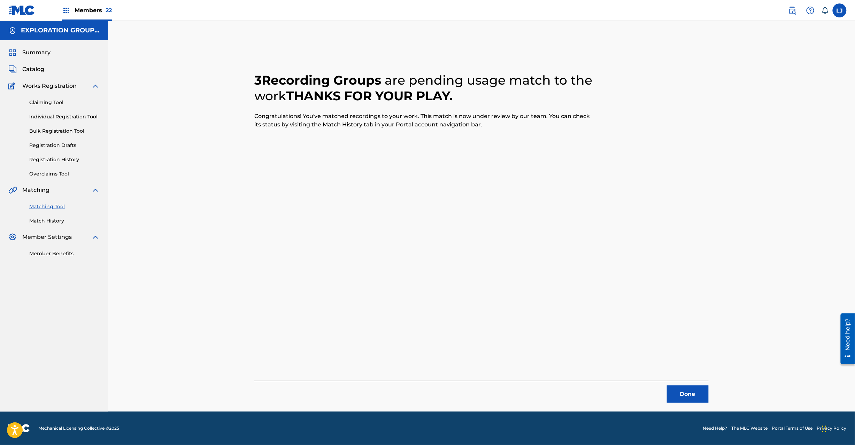
click at [680, 398] on button "Done" at bounding box center [688, 394] width 42 height 17
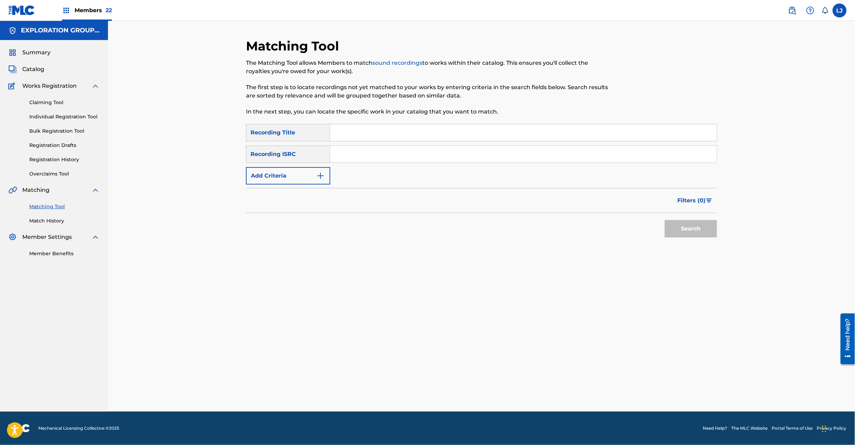
click at [409, 152] on input "Search Form" at bounding box center [523, 154] width 386 height 17
paste input "JPD100200075"
click at [681, 229] on button "Search" at bounding box center [691, 228] width 52 height 17
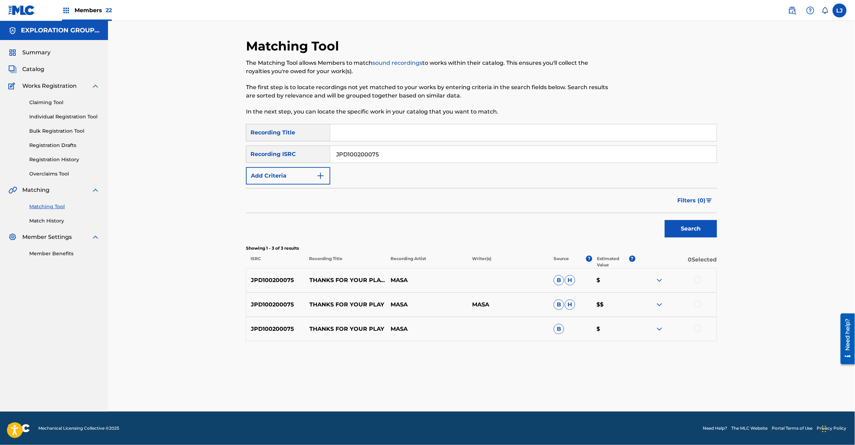
click at [371, 154] on input "JPD100200075" at bounding box center [523, 154] width 386 height 17
paste input "1650770"
click at [371, 154] on input "JPD101650770" at bounding box center [523, 154] width 386 height 17
click at [692, 228] on button "Search" at bounding box center [691, 228] width 52 height 17
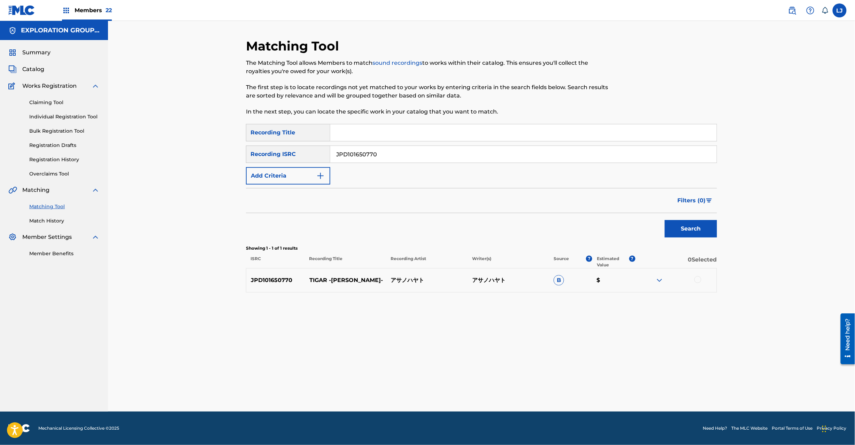
click at [360, 140] on input "Search Form" at bounding box center [523, 132] width 386 height 17
drag, startPoint x: 360, startPoint y: 140, endPoint x: 364, endPoint y: 154, distance: 14.5
click at [360, 141] on div "Search Form" at bounding box center [523, 132] width 387 height 17
click at [364, 154] on input "JPD101650770" at bounding box center [523, 154] width 386 height 17
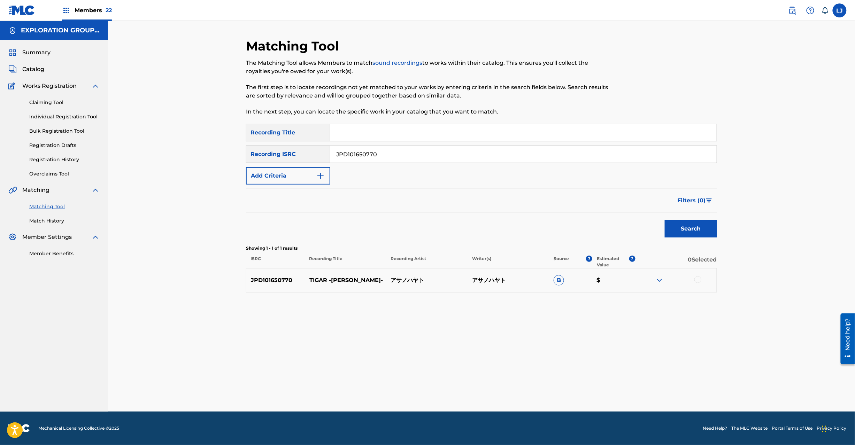
click at [364, 154] on input "JPD101650770" at bounding box center [523, 154] width 386 height 17
paste input "0200075"
type input "JPD100200075"
click at [704, 223] on button "Search" at bounding box center [691, 228] width 52 height 17
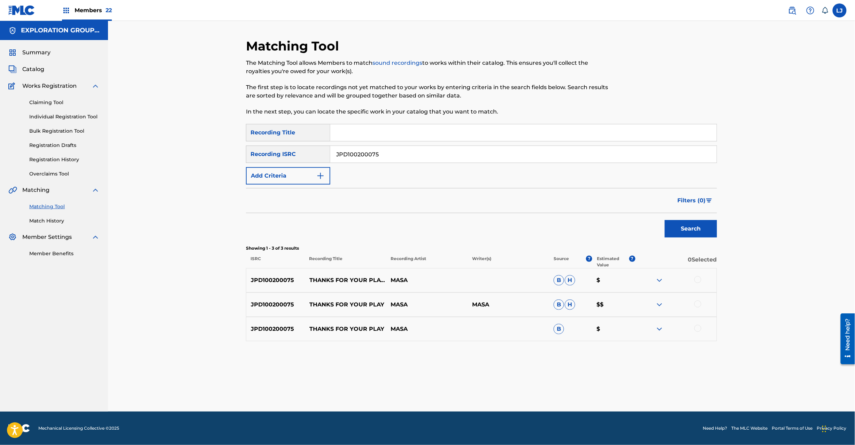
click at [700, 280] on div at bounding box center [697, 279] width 7 height 7
click at [696, 304] on div at bounding box center [697, 304] width 7 height 7
click at [698, 331] on div at bounding box center [697, 328] width 7 height 7
click at [336, 331] on p "THANKS FOR YOUR PLAY" at bounding box center [346, 329] width 82 height 8
click at [491, 388] on button "Match 3 Groups" at bounding box center [489, 388] width 77 height 17
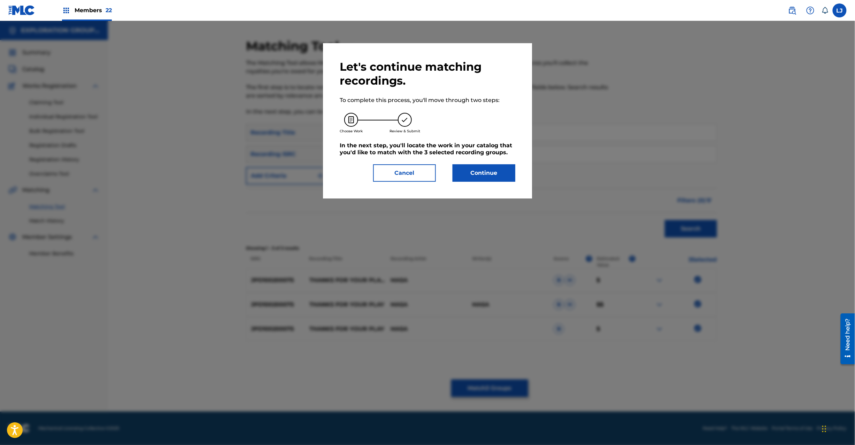
click at [509, 166] on button "Continue" at bounding box center [484, 172] width 63 height 17
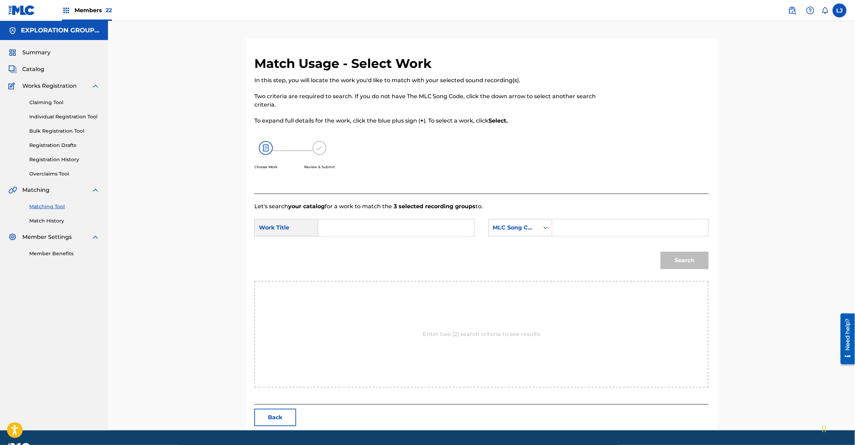
click at [378, 233] on input "Search Form" at bounding box center [396, 227] width 144 height 17
paste input "Thanks For Your Play TE880L"
click at [422, 235] on input "Thanks For Your Play TE880L" at bounding box center [396, 227] width 144 height 17
type input "Thanks For Your Play"
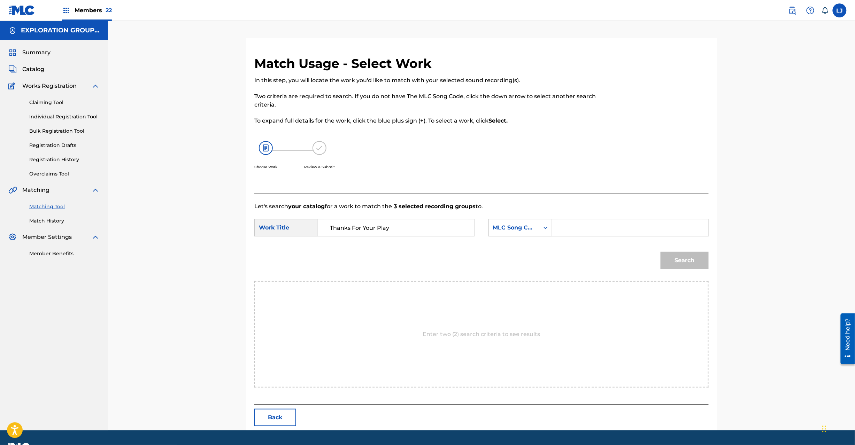
click at [614, 235] on input "Search Form" at bounding box center [630, 227] width 144 height 17
paste input "TE880L"
type input "TE880L"
click at [687, 267] on button "Search" at bounding box center [685, 260] width 48 height 17
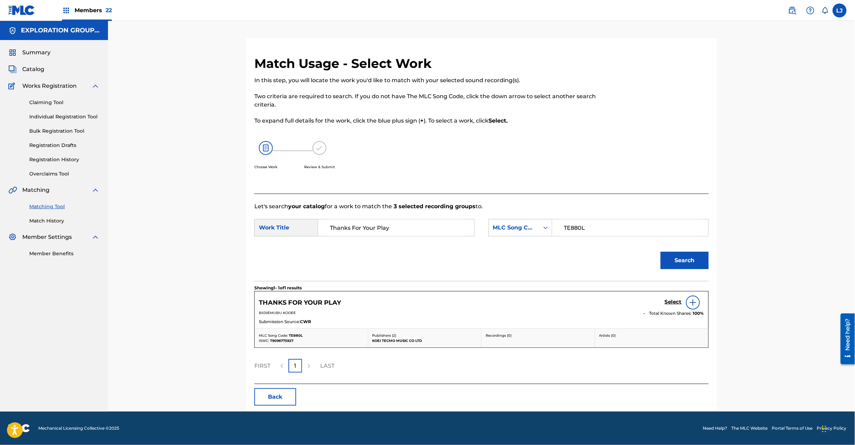
click at [663, 306] on div "THANKS FOR YOUR PLAY Select" at bounding box center [481, 303] width 445 height 14
click at [684, 306] on div "Select" at bounding box center [684, 303] width 39 height 14
click at [669, 302] on h5 "Select" at bounding box center [673, 302] width 17 height 7
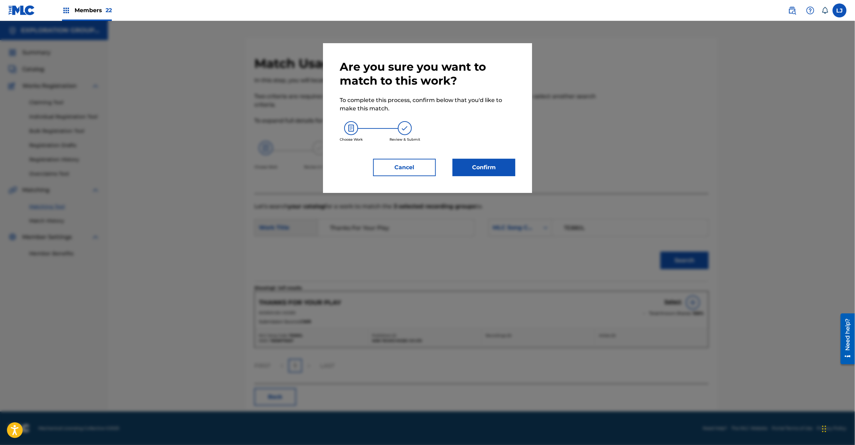
click at [497, 171] on button "Confirm" at bounding box center [484, 167] width 63 height 17
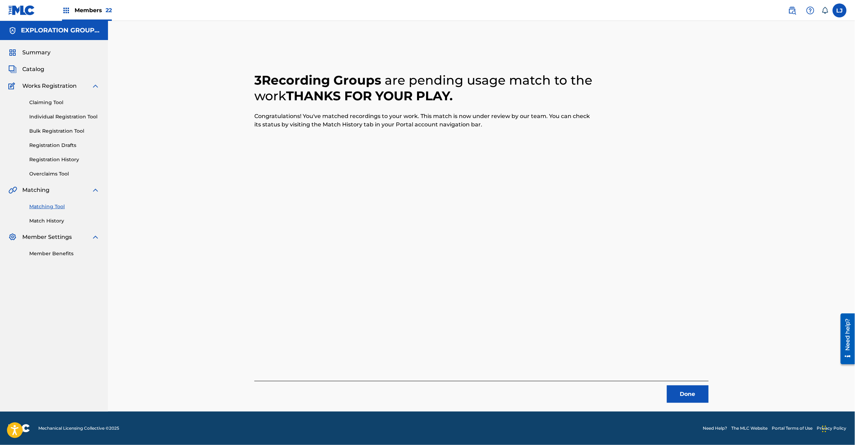
click at [676, 389] on button "Done" at bounding box center [688, 394] width 42 height 17
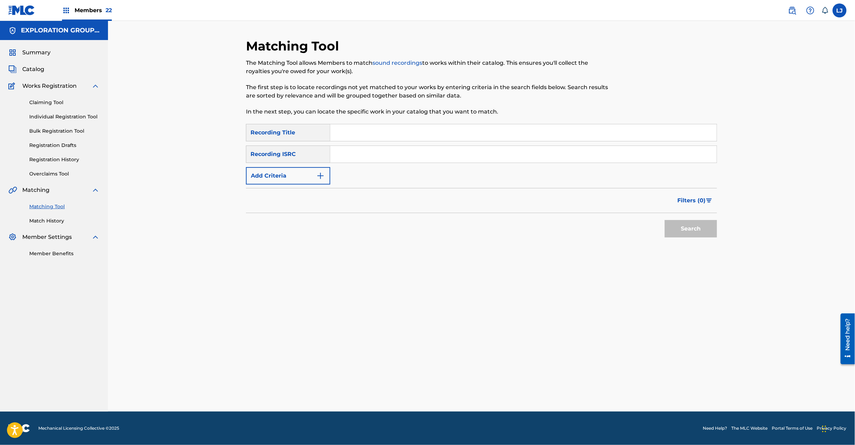
click at [456, 153] on input "Search Form" at bounding box center [523, 154] width 386 height 17
paste input "JPD101650770"
type input "JPD101650770"
click at [677, 223] on button "Search" at bounding box center [691, 228] width 52 height 17
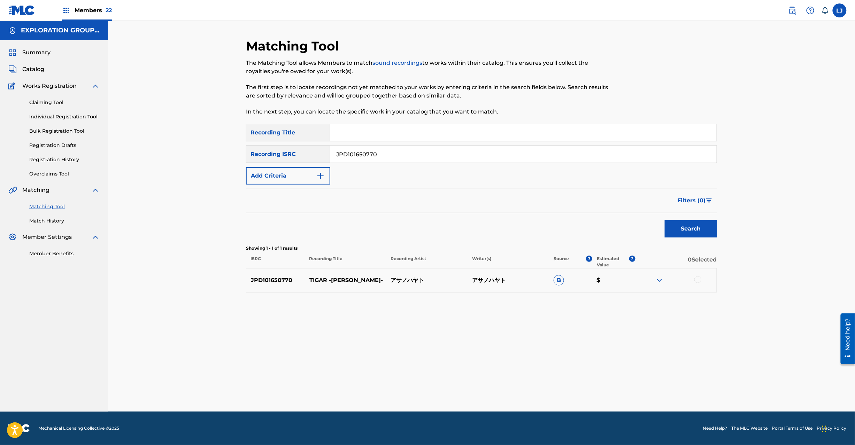
click at [694, 280] on div at bounding box center [676, 280] width 82 height 8
click at [700, 278] on div at bounding box center [697, 279] width 7 height 7
click at [470, 381] on button "Match 1 Group" at bounding box center [489, 388] width 77 height 17
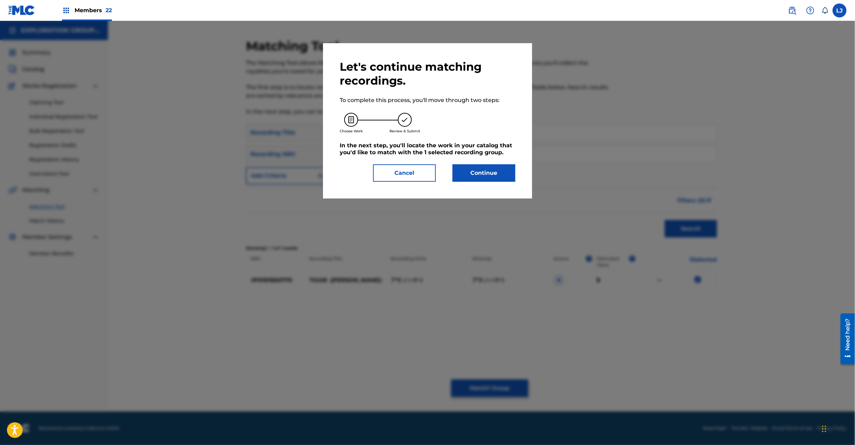
click at [463, 168] on button "Continue" at bounding box center [484, 172] width 63 height 17
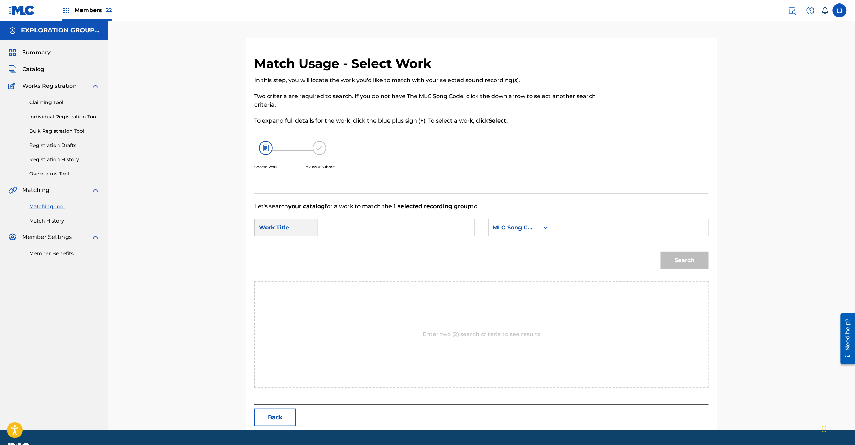
click at [363, 226] on input "Search Form" at bounding box center [396, 227] width 144 height 17
paste input "Tigar-[PERSON_NAME]- TX7JLB"
click at [374, 227] on input "Tigar-[PERSON_NAME]- TX7JLB" at bounding box center [396, 227] width 144 height 17
type input "Tigar-[PERSON_NAME]-"
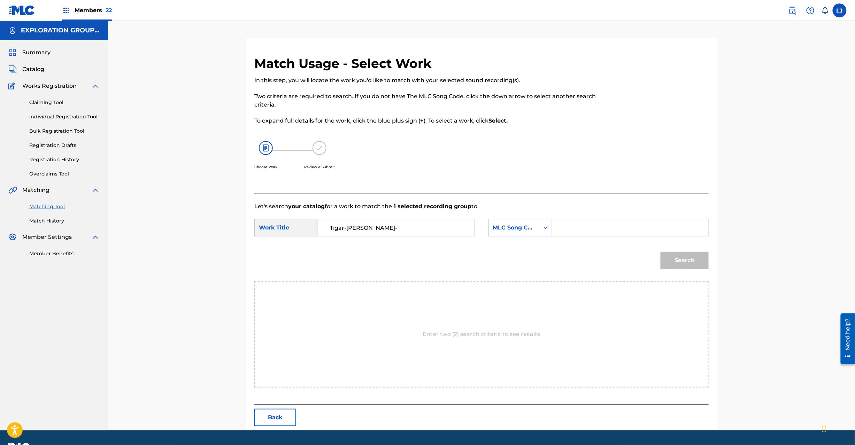
click at [643, 228] on input "Search Form" at bounding box center [630, 227] width 144 height 17
paste input "TX7JLB"
type input "TX7JLB"
click at [691, 257] on button "Search" at bounding box center [685, 260] width 48 height 17
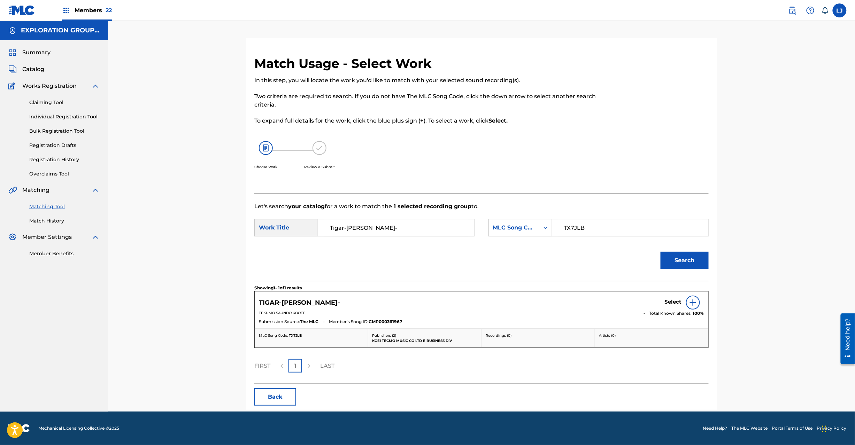
click at [676, 300] on h5 "Select" at bounding box center [673, 302] width 17 height 7
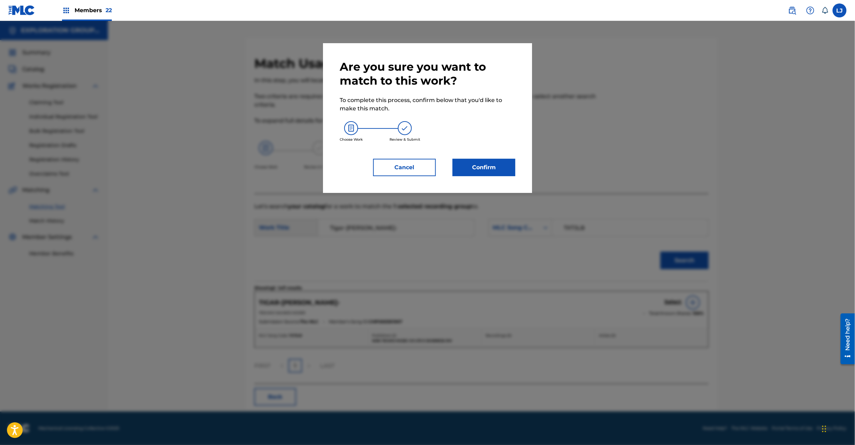
click at [478, 162] on button "Confirm" at bounding box center [484, 167] width 63 height 17
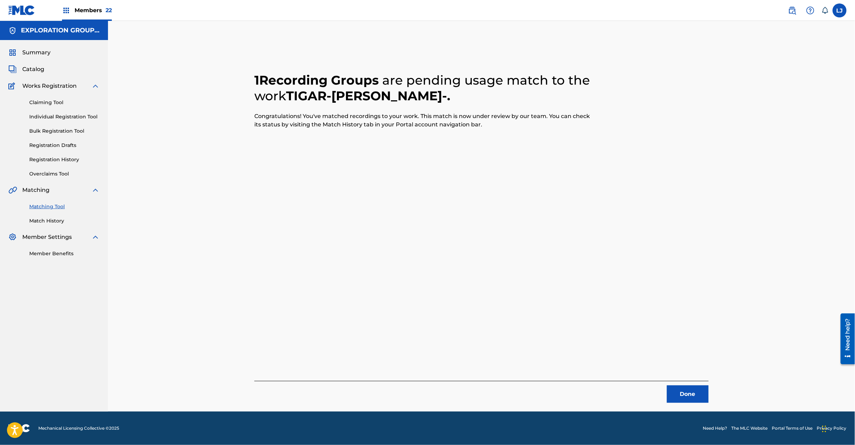
click at [686, 396] on button "Done" at bounding box center [688, 394] width 42 height 17
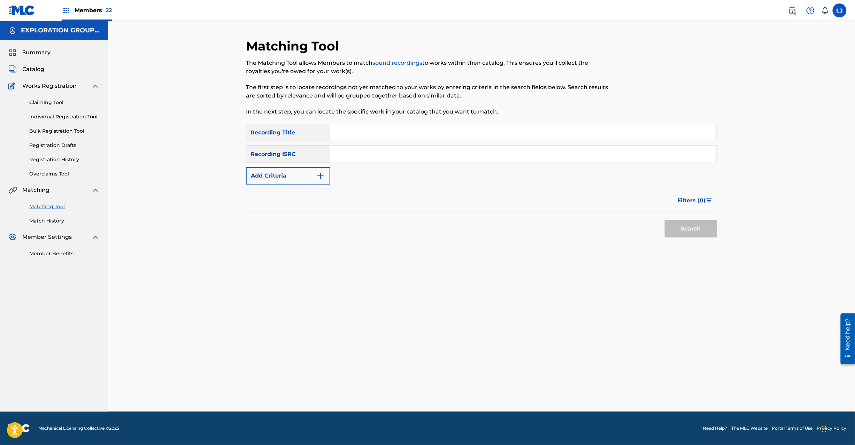
click at [393, 149] on input "Search Form" at bounding box center [523, 154] width 386 height 17
paste input "JPD101650772"
type input "JPD101650772"
click at [697, 226] on button "Search" at bounding box center [691, 228] width 52 height 17
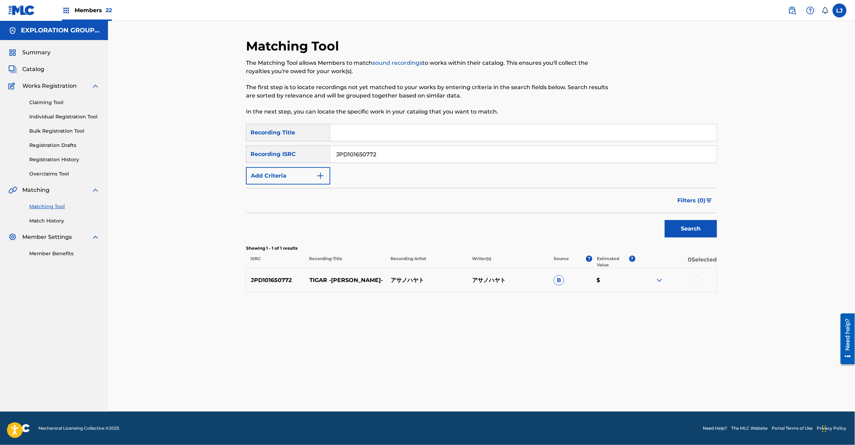
click at [691, 275] on div "JPD101650772 TIGAR -[PERSON_NAME] アサノハヤト B $" at bounding box center [481, 280] width 471 height 24
click at [697, 279] on div at bounding box center [697, 279] width 7 height 7
click at [530, 385] on div "Matching Tool The Matching Tool allows Members to match sound recordings to wor…" at bounding box center [481, 224] width 471 height 373
click at [494, 397] on div "Matching Tool The Matching Tool allows Members to match sound recordings to wor…" at bounding box center [481, 224] width 471 height 373
click at [492, 385] on button "Match 1 Group" at bounding box center [489, 388] width 77 height 17
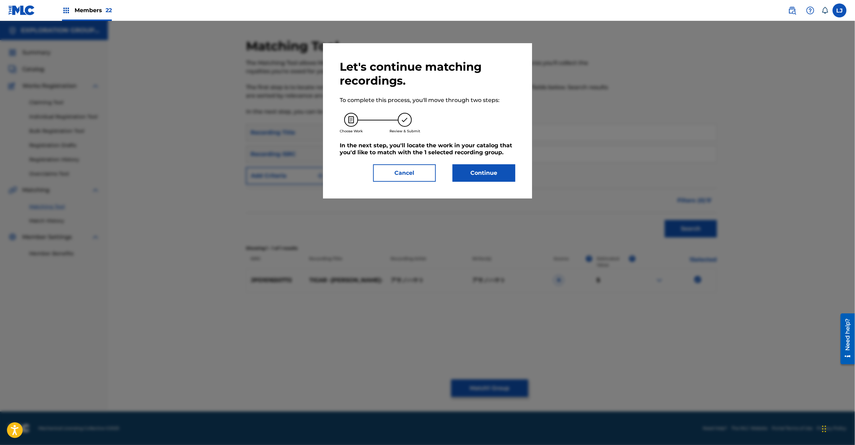
click at [477, 177] on button "Continue" at bounding box center [484, 172] width 63 height 17
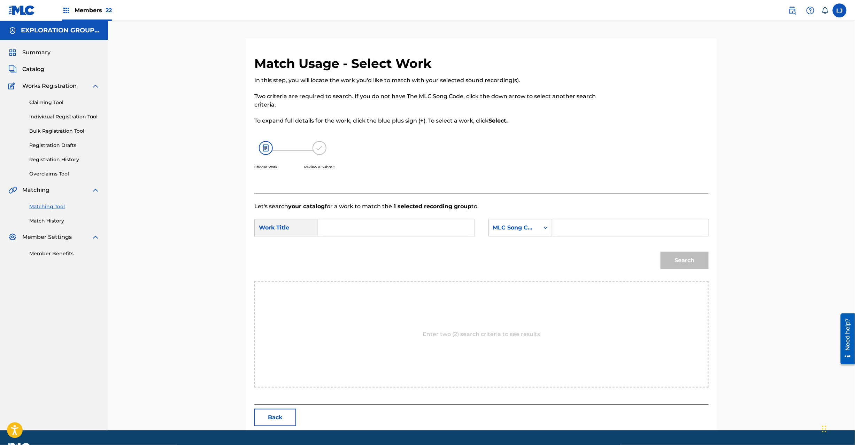
click at [363, 226] on input "Search Form" at bounding box center [396, 227] width 144 height 17
paste input "Tigar-[PERSON_NAME]- TX7JMF"
click at [403, 226] on input "Tigar-[PERSON_NAME]- TX7JMF" at bounding box center [396, 227] width 144 height 17
type input "Tigar-[PERSON_NAME]-"
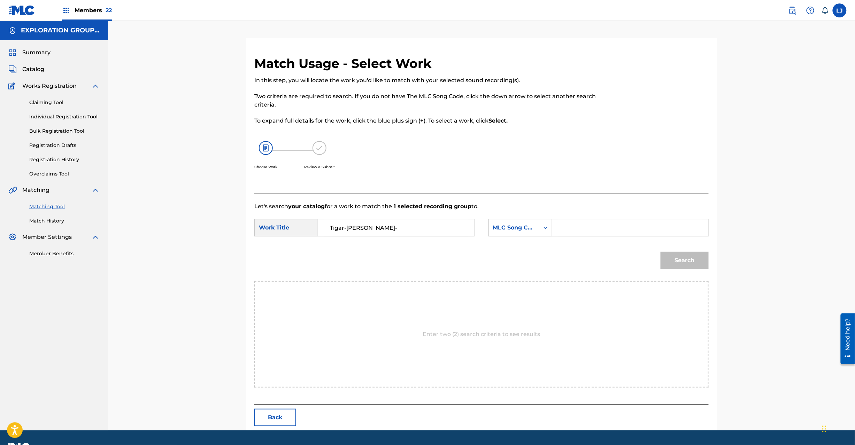
click at [569, 226] on input "Search Form" at bounding box center [630, 227] width 144 height 17
paste input "TX7JMF"
type input "TX7JMF"
click at [690, 260] on button "Search" at bounding box center [685, 260] width 48 height 17
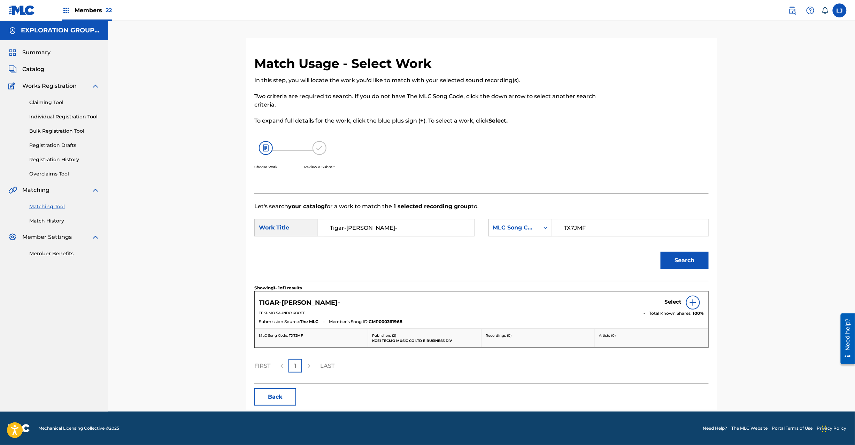
click at [675, 301] on h5 "Select" at bounding box center [673, 302] width 17 height 7
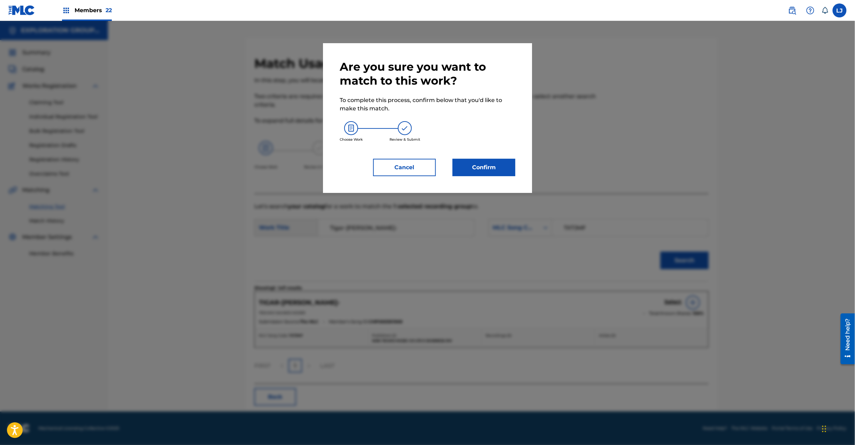
click at [481, 153] on div "Are you sure you want to match to this work? To complete this process, confirm …" at bounding box center [428, 118] width 176 height 116
click at [481, 161] on button "Confirm" at bounding box center [484, 167] width 63 height 17
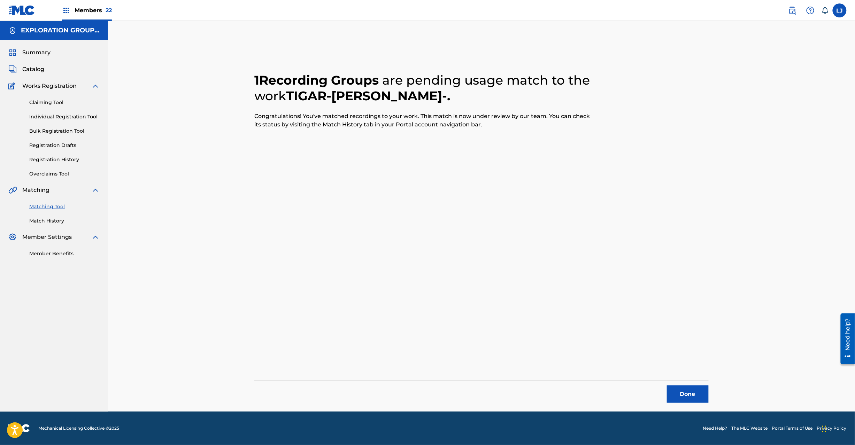
click at [696, 397] on button "Done" at bounding box center [688, 394] width 42 height 17
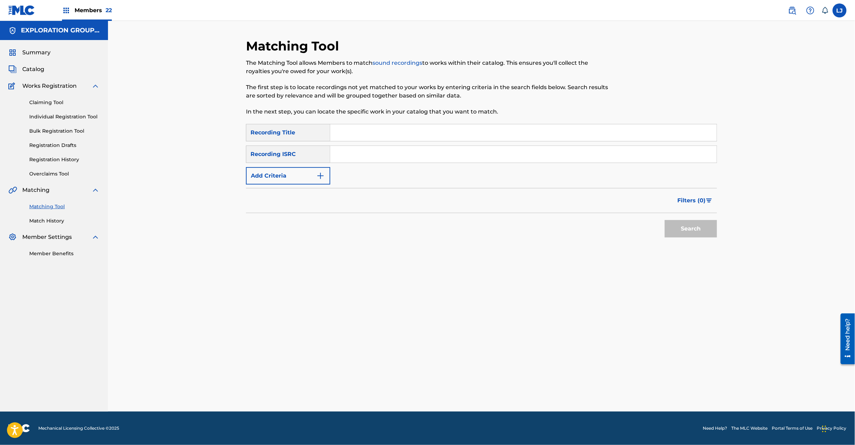
paste input "JPD101650771"
click at [356, 149] on input "Search Form" at bounding box center [523, 154] width 386 height 17
type input "JPD101650771"
click at [698, 227] on button "Search" at bounding box center [691, 228] width 52 height 17
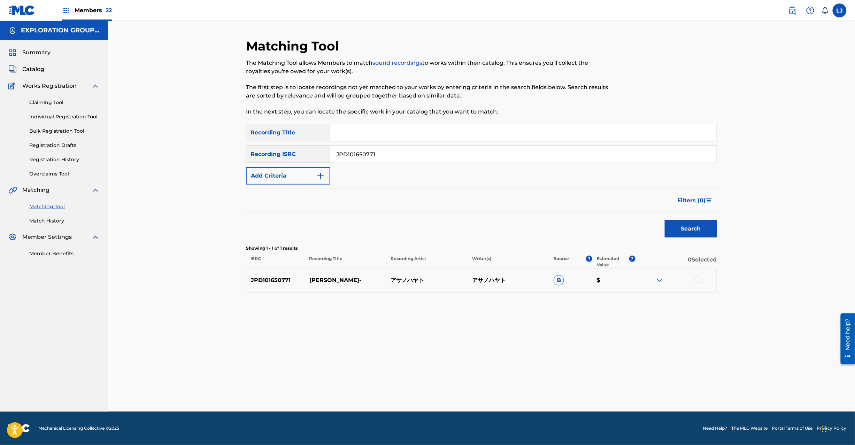
click at [698, 276] on div "JPD101650771 [PERSON_NAME] アサノハヤト B $" at bounding box center [481, 280] width 471 height 24
click at [698, 276] on div at bounding box center [697, 279] width 7 height 7
click at [511, 393] on button "Match 1 Group" at bounding box center [489, 388] width 77 height 17
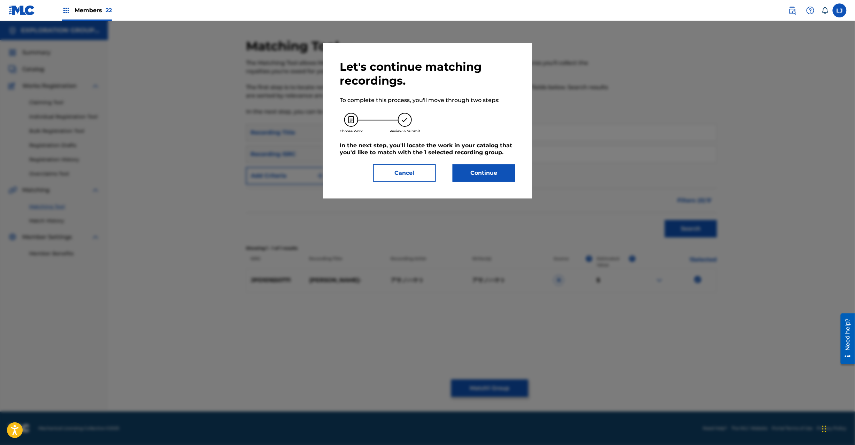
click at [487, 173] on button "Continue" at bounding box center [484, 172] width 63 height 17
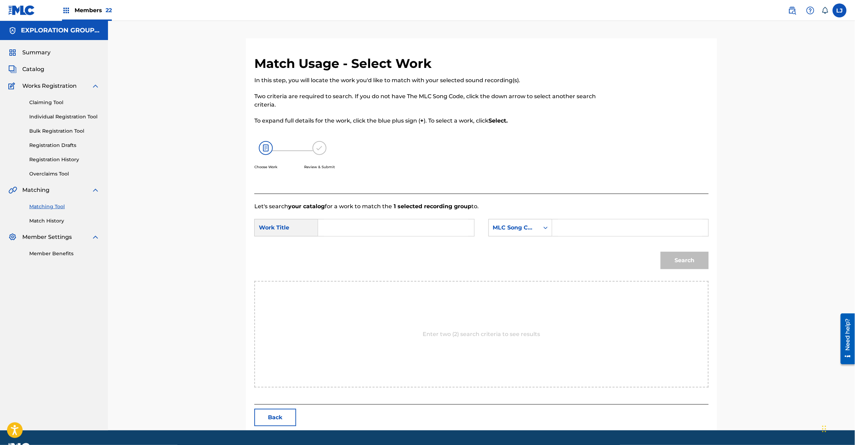
drag, startPoint x: 339, startPoint y: 216, endPoint x: 337, endPoint y: 221, distance: 4.7
click at [337, 221] on form "SearchWithCriteria23d36b2f-6580-4567-bafc-8aeec92aafae Work Title SearchWithCri…" at bounding box center [481, 246] width 454 height 70
drag, startPoint x: 339, startPoint y: 222, endPoint x: 385, endPoint y: 225, distance: 46.8
click at [340, 222] on input "Search Form" at bounding box center [396, 227] width 144 height 17
paste input "[PERSON_NAME]- TX7JPM"
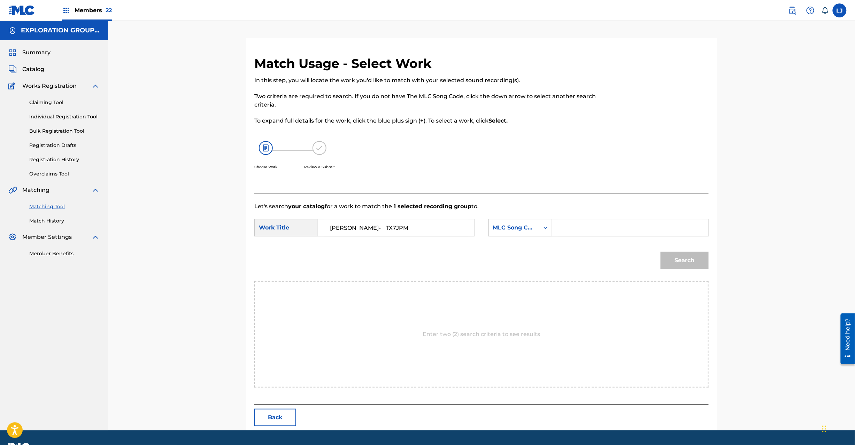
click at [397, 224] on input "[PERSON_NAME]- TX7JPM" at bounding box center [396, 227] width 144 height 17
type input "[PERSON_NAME]-"
click at [627, 216] on form "SearchWithCriteria23d36b2f-6580-4567-bafc-8aeec92aafae Work Title [PERSON_NAME]…" at bounding box center [481, 246] width 454 height 70
click at [635, 229] on input "Search Form" at bounding box center [630, 227] width 144 height 17
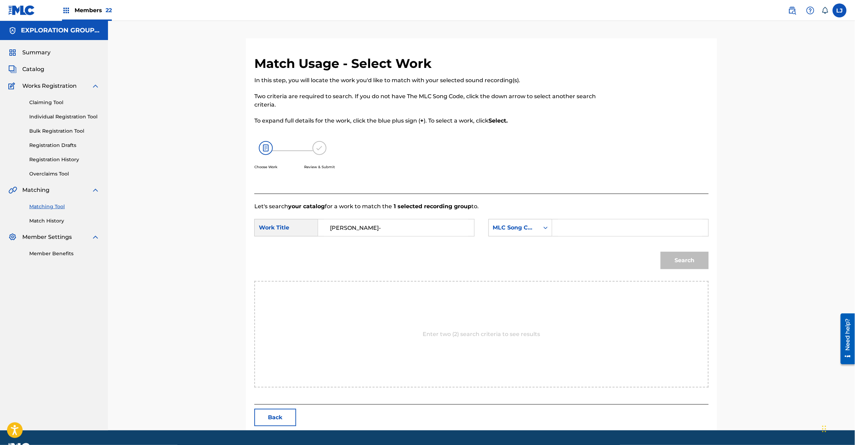
paste input "TX7JPM"
type input "TX7JPM"
click at [697, 257] on button "Search" at bounding box center [685, 260] width 48 height 17
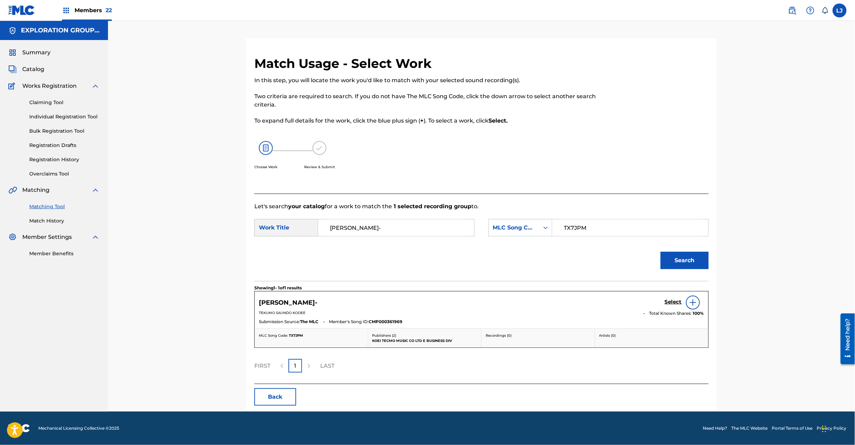
click at [666, 301] on h5 "Select" at bounding box center [673, 302] width 17 height 7
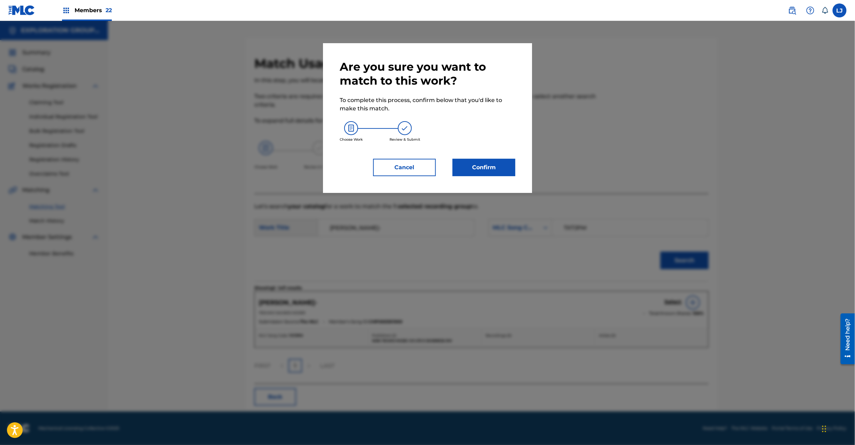
click at [502, 166] on button "Confirm" at bounding box center [484, 167] width 63 height 17
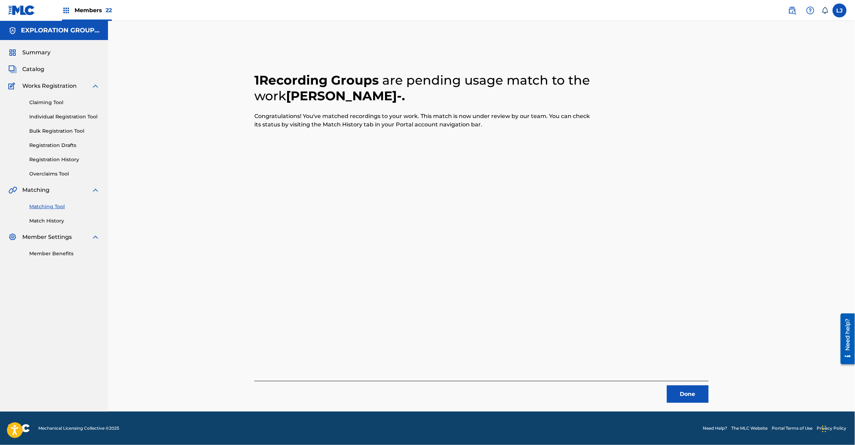
click at [679, 386] on button "Done" at bounding box center [688, 394] width 42 height 17
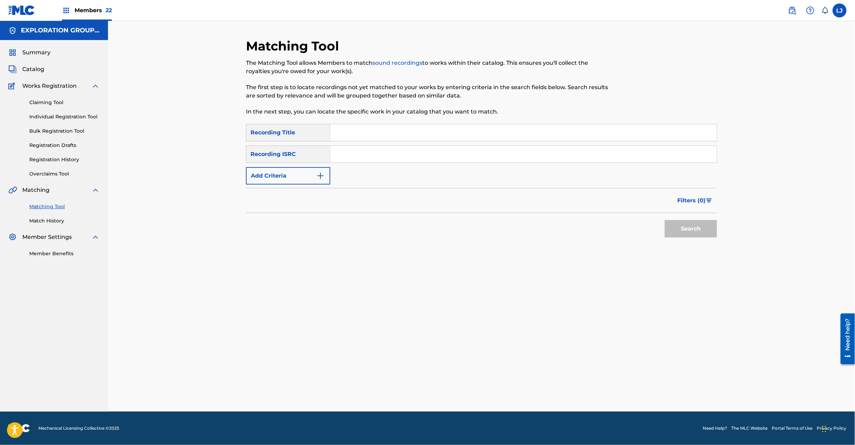
click at [406, 156] on input "Search Form" at bounding box center [523, 154] width 386 height 17
paste input "JPD101850139"
click at [698, 225] on button "Search" at bounding box center [691, 228] width 52 height 17
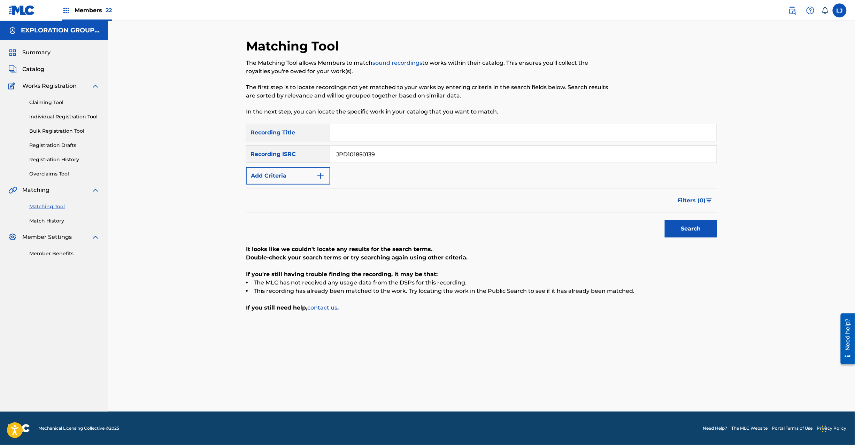
click at [409, 148] on input "JPD101850139" at bounding box center [523, 154] width 386 height 17
paste input "P600301820"
click at [409, 148] on input "JPD101850139" at bounding box center [523, 154] width 386 height 17
click at [704, 221] on button "Search" at bounding box center [691, 228] width 52 height 17
click at [391, 161] on input "JPP600301820" at bounding box center [523, 154] width 386 height 17
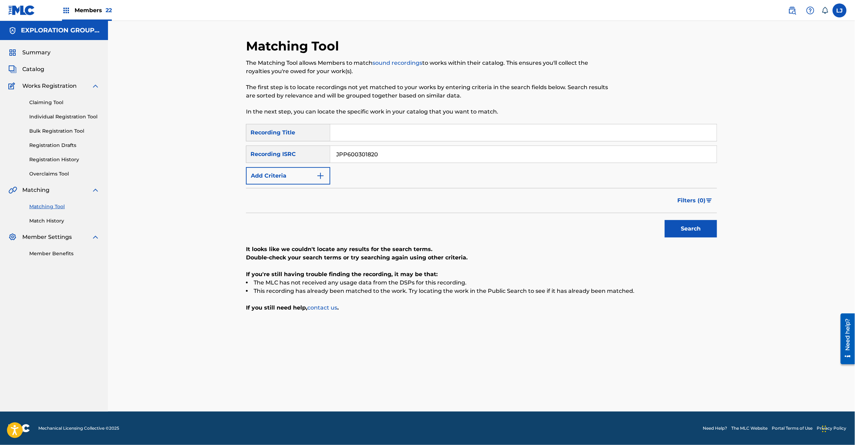
click at [391, 161] on input "JPP600301820" at bounding box center [523, 154] width 386 height 17
paste input "D100800064"
click at [663, 235] on div "Search" at bounding box center [689, 227] width 56 height 28
click at [671, 234] on button "Search" at bounding box center [691, 228] width 52 height 17
click at [383, 169] on div "SearchWithCriteriad9f23038-ac81-4467-99d8-a31b78fac166 Recording Title SearchWi…" at bounding box center [481, 154] width 471 height 61
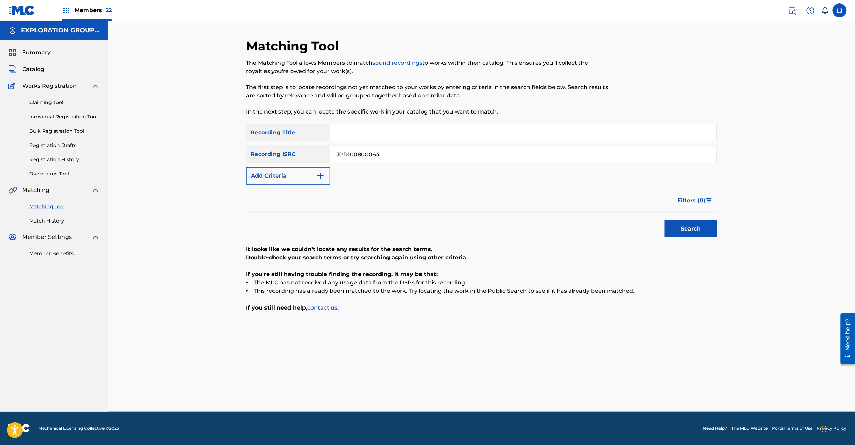
click at [383, 156] on input "JPD100800064" at bounding box center [523, 154] width 386 height 17
paste input "P300500445"
click at [383, 156] on input "JPP300500445" at bounding box center [523, 154] width 386 height 17
drag, startPoint x: 688, startPoint y: 236, endPoint x: 686, endPoint y: 232, distance: 5.0
click at [688, 233] on button "Search" at bounding box center [691, 228] width 52 height 17
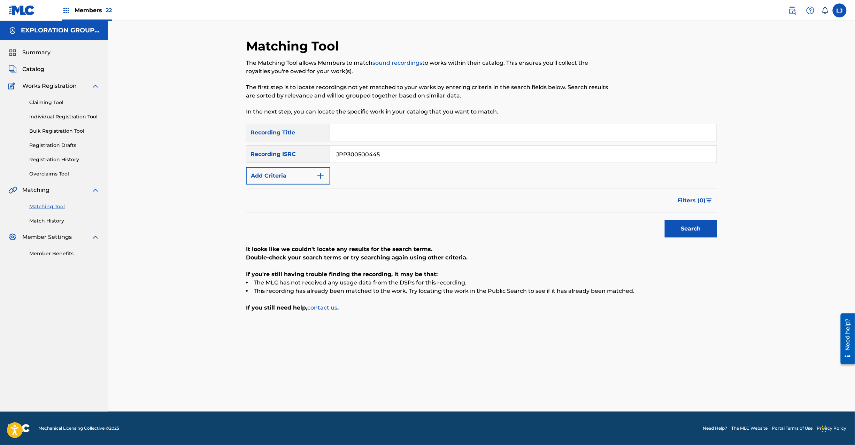
click at [418, 144] on div "SearchWithCriteriad9f23038-ac81-4467-99d8-a31b78fac166 Recording Title SearchWi…" at bounding box center [481, 154] width 471 height 61
click at [418, 153] on input "JPP300500445" at bounding box center [523, 154] width 386 height 17
paste input "D101650639"
click at [419, 154] on input "JPD101650639" at bounding box center [523, 154] width 386 height 17
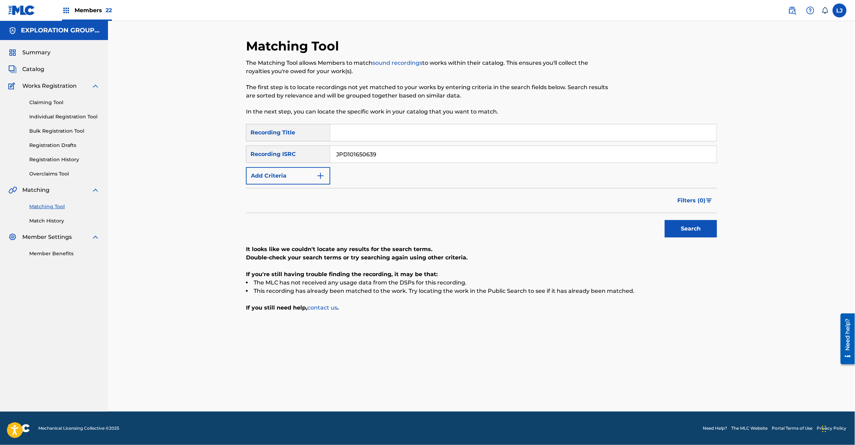
type input "JPD101650639"
click at [697, 222] on button "Search" at bounding box center [691, 228] width 52 height 17
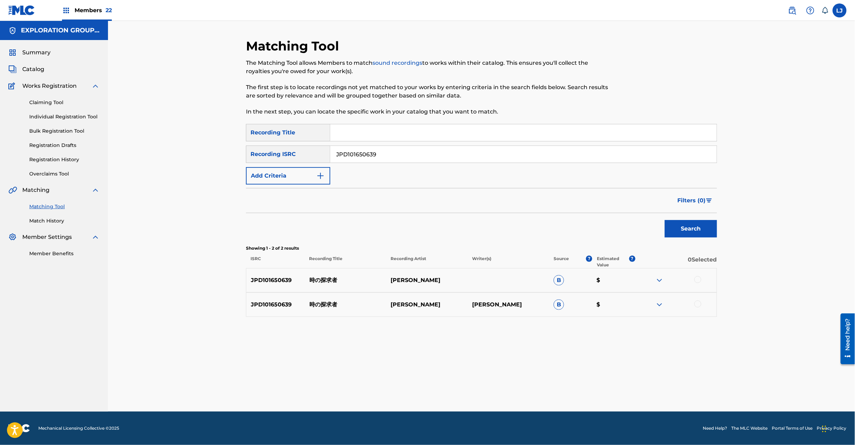
click at [696, 280] on div at bounding box center [697, 279] width 7 height 7
click at [697, 309] on div at bounding box center [676, 305] width 82 height 8
click at [697, 306] on div at bounding box center [697, 304] width 7 height 7
click at [495, 393] on button "Match 2 Groups" at bounding box center [489, 388] width 77 height 17
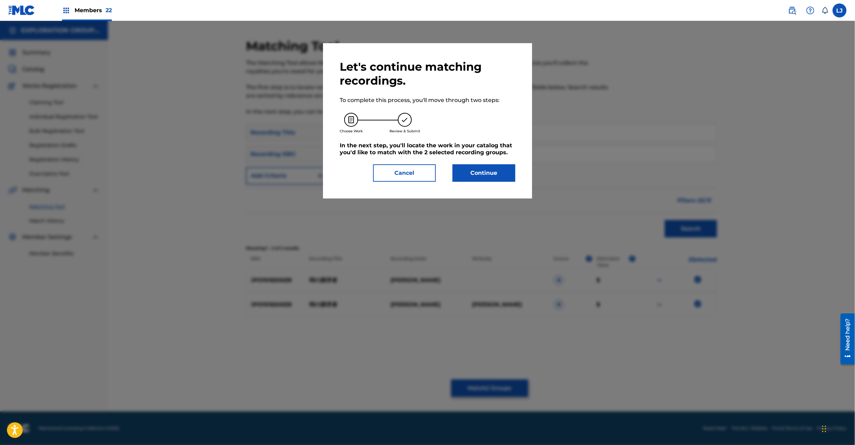
click at [486, 165] on button "Continue" at bounding box center [484, 172] width 63 height 17
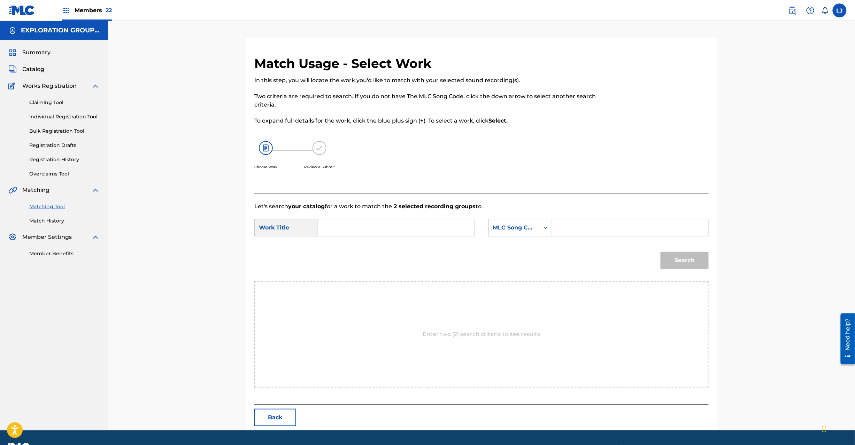
click at [404, 229] on input "Search Form" at bounding box center [396, 227] width 144 height 17
paste input "Tokino Tankyuusha TX7JOA"
click at [413, 225] on input "Tokino Tankyuusha TX7JOA" at bounding box center [396, 227] width 144 height 17
type input "Tokino Tankyuusha"
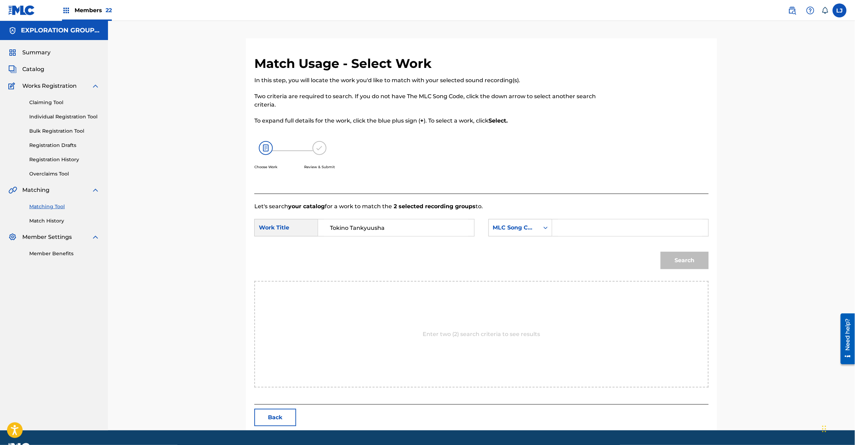
click at [616, 233] on input "Search Form" at bounding box center [630, 227] width 144 height 17
paste input "TX7JOA"
type input "TX7JOA"
click at [708, 254] on button "Search" at bounding box center [685, 260] width 48 height 17
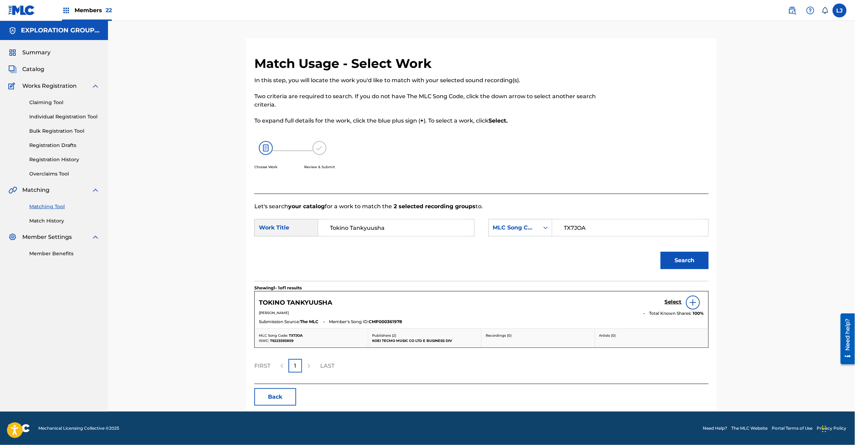
click at [673, 299] on div "Select" at bounding box center [684, 303] width 39 height 14
click at [671, 302] on h5 "Select" at bounding box center [673, 302] width 17 height 7
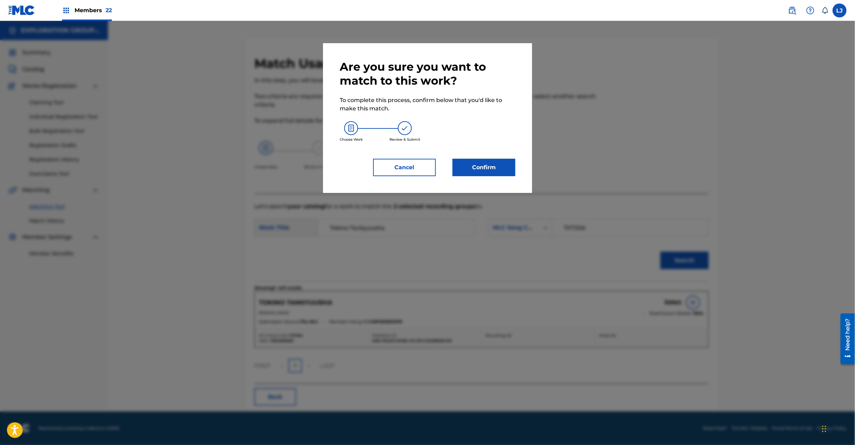
click at [470, 164] on button "Confirm" at bounding box center [484, 167] width 63 height 17
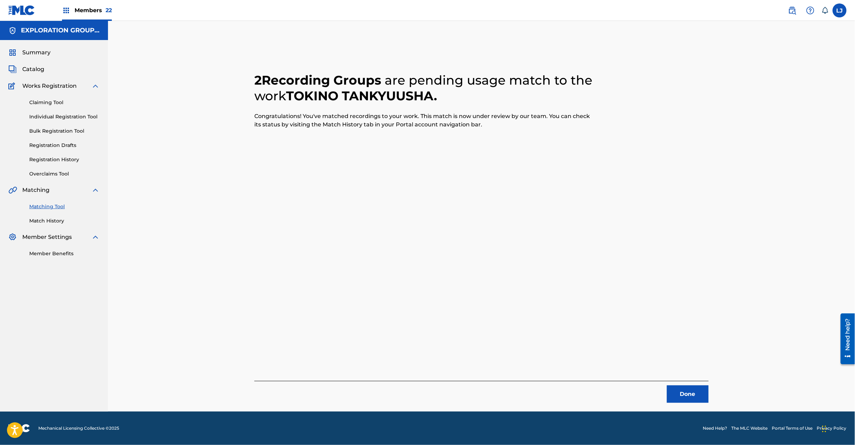
click at [696, 392] on button "Done" at bounding box center [688, 394] width 42 height 17
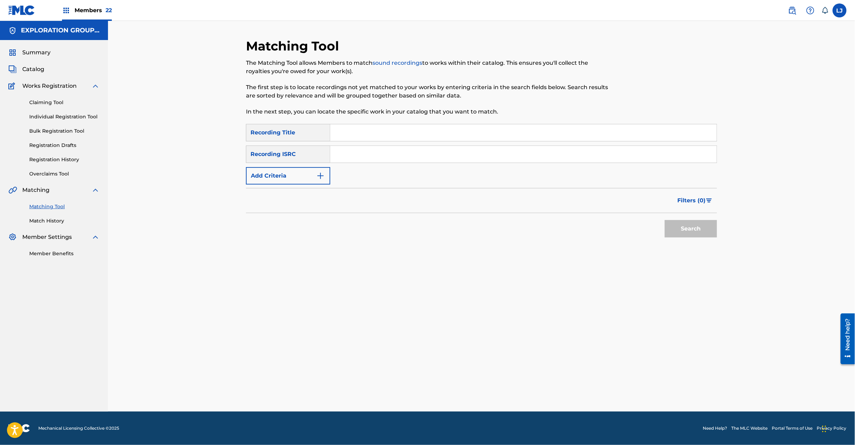
click at [396, 164] on div "SearchWithCriteriad9f23038-ac81-4467-99d8-a31b78fac166 Recording Title SearchWi…" at bounding box center [481, 154] width 471 height 61
click at [396, 157] on input "Search Form" at bounding box center [523, 154] width 386 height 17
paste input "JPD101700158 | JPD101700157"
click at [403, 151] on input "JPD101700158 | JPD101700157" at bounding box center [523, 154] width 386 height 17
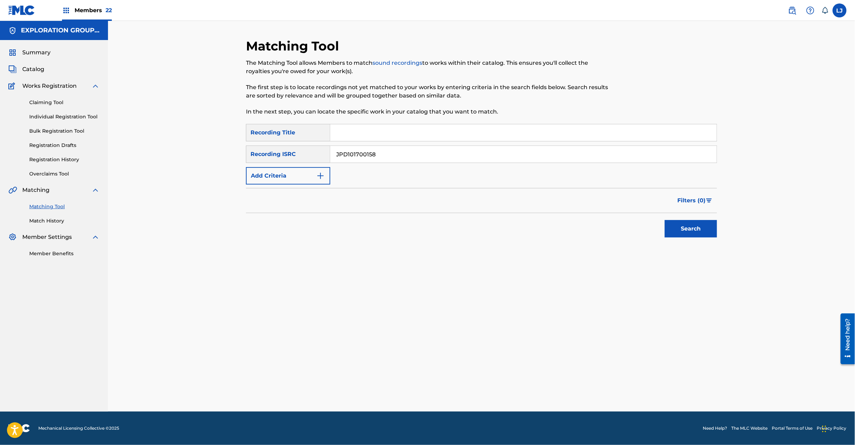
click at [693, 233] on button "Search" at bounding box center [691, 228] width 52 height 17
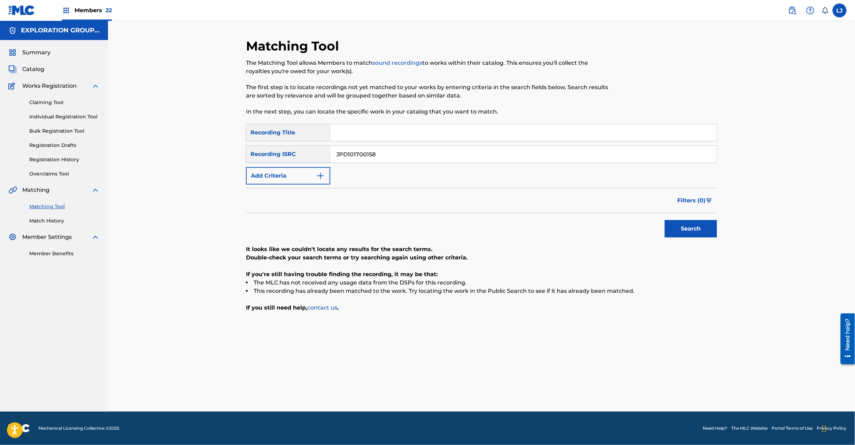
click at [399, 159] on input "JPD101700158" at bounding box center [523, 154] width 386 height 17
click at [398, 159] on input "JPD101700158" at bounding box center [523, 154] width 386 height 17
paste input "JPD101700158 | JPD101700157"
drag, startPoint x: 416, startPoint y: 155, endPoint x: 171, endPoint y: 151, distance: 244.9
click at [166, 151] on div "Matching Tool The Matching Tool allows Members to match sound recordings to wor…" at bounding box center [481, 216] width 747 height 391
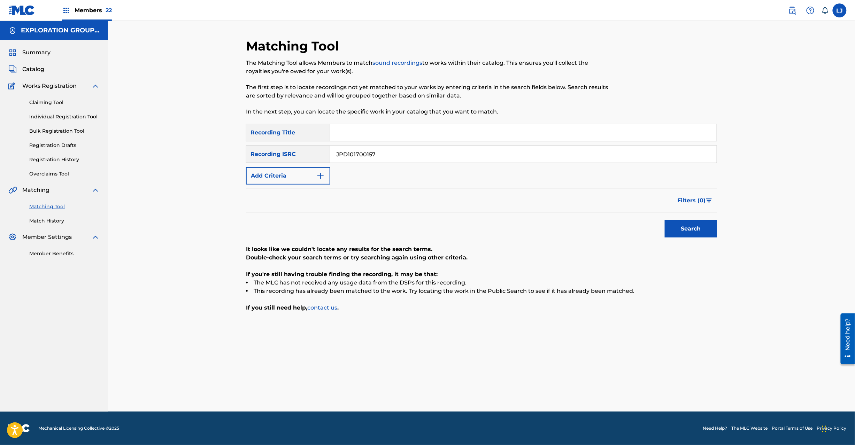
type input "JPD101700157"
click at [693, 230] on button "Search" at bounding box center [691, 228] width 52 height 17
